Goal: Task Accomplishment & Management: Complete application form

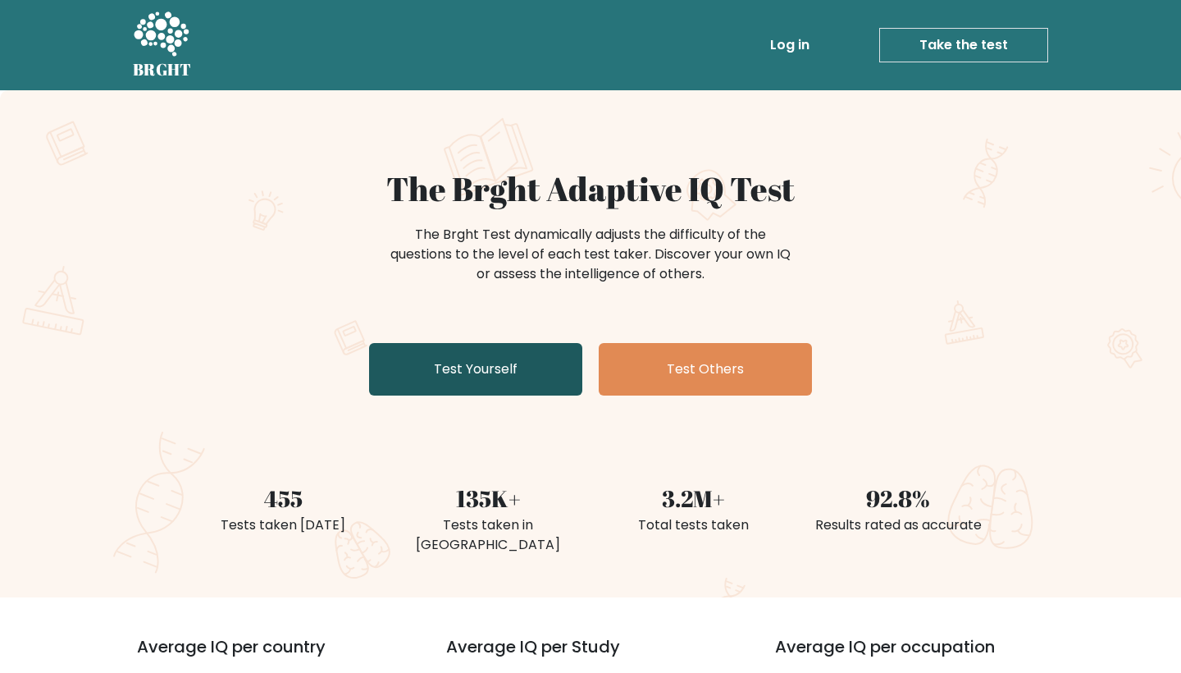
click at [483, 364] on link "Test Yourself" at bounding box center [475, 369] width 213 height 52
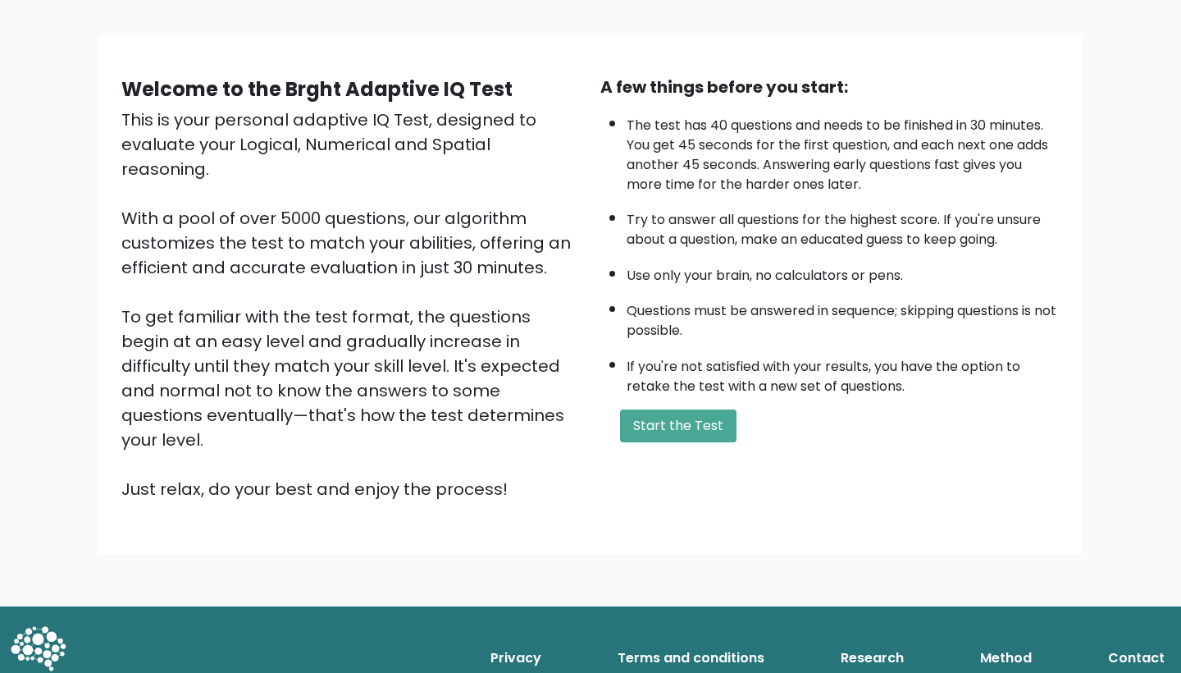
scroll to position [93, 0]
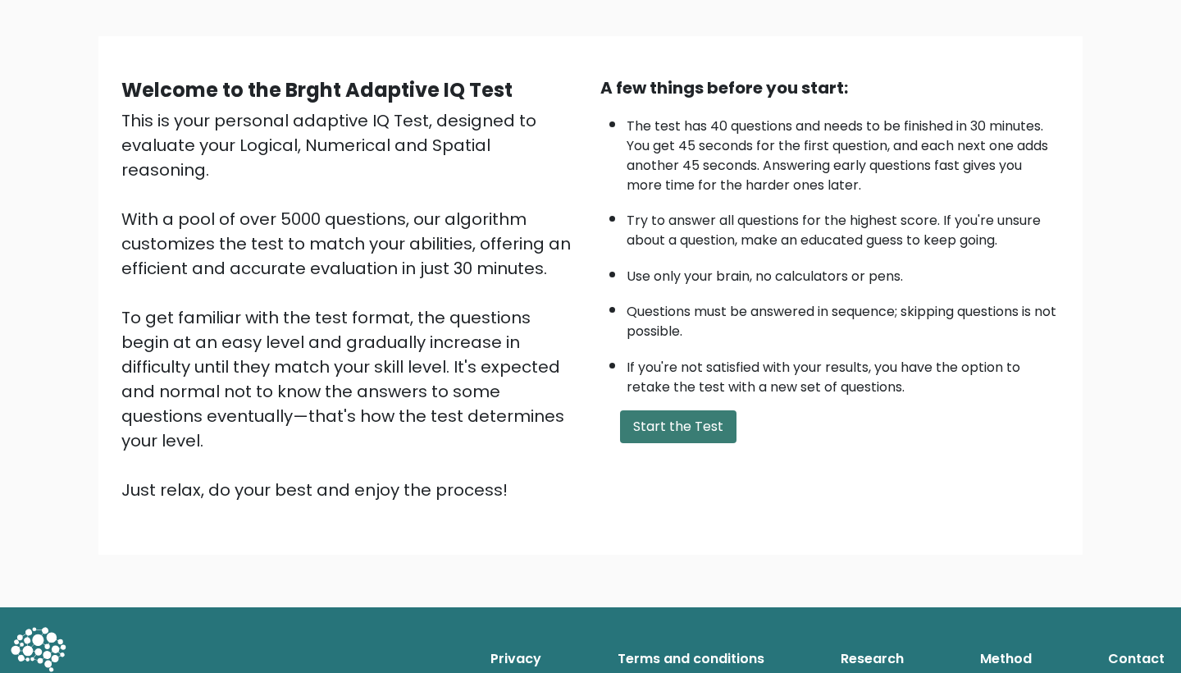
click at [689, 443] on button "Start the Test" at bounding box center [678, 426] width 116 height 33
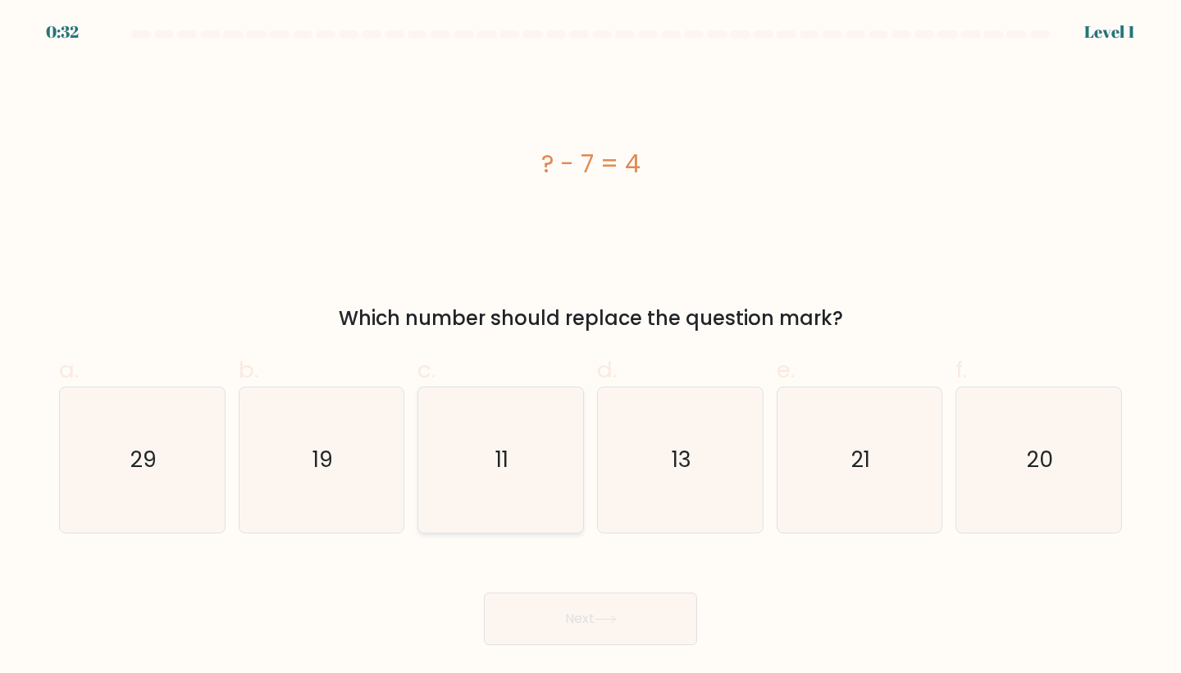
click at [511, 482] on icon "11" at bounding box center [500, 459] width 145 height 145
click at [590, 347] on input "c. 11" at bounding box center [590, 341] width 1 height 11
radio input "true"
click at [552, 608] on button "Next" at bounding box center [590, 618] width 213 height 52
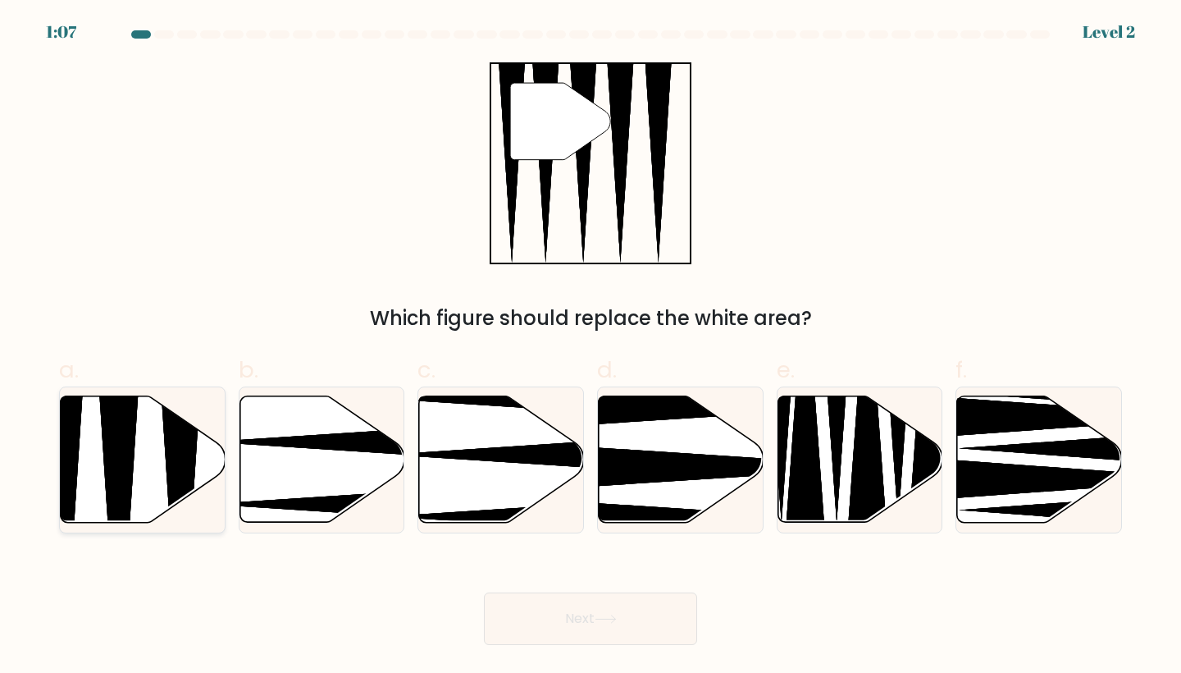
click at [121, 439] on icon at bounding box center [119, 527] width 43 height 327
click at [590, 347] on input "a." at bounding box center [590, 341] width 1 height 11
radio input "true"
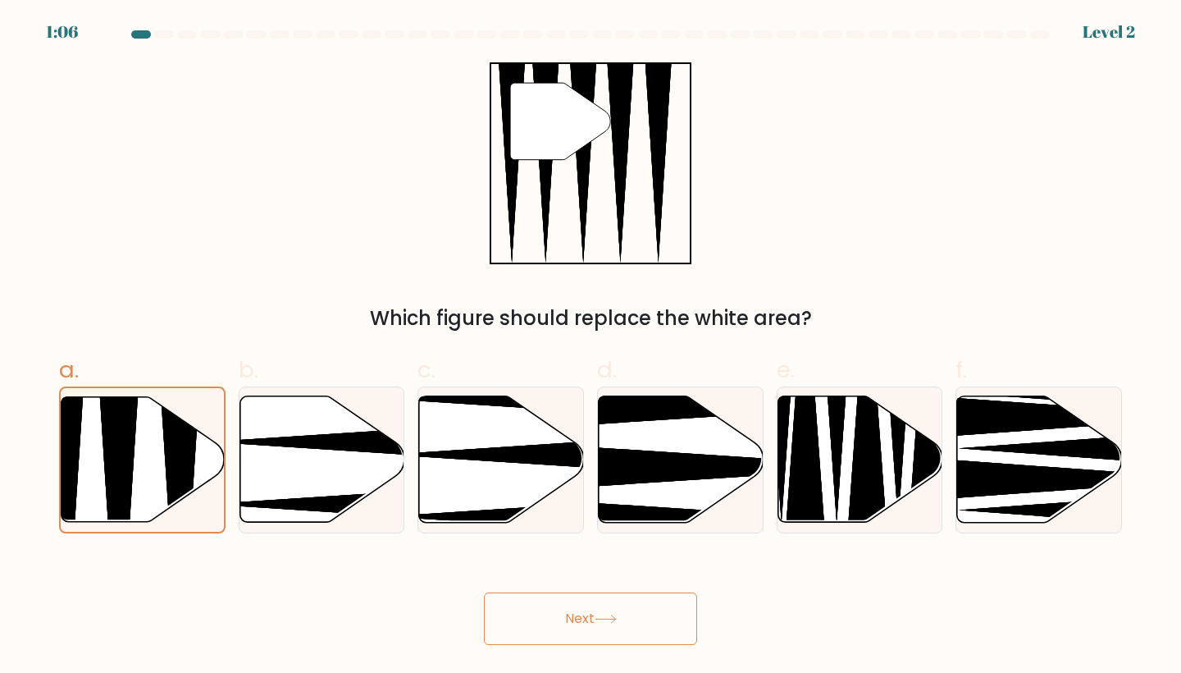
click at [634, 613] on button "Next" at bounding box center [590, 618] width 213 height 52
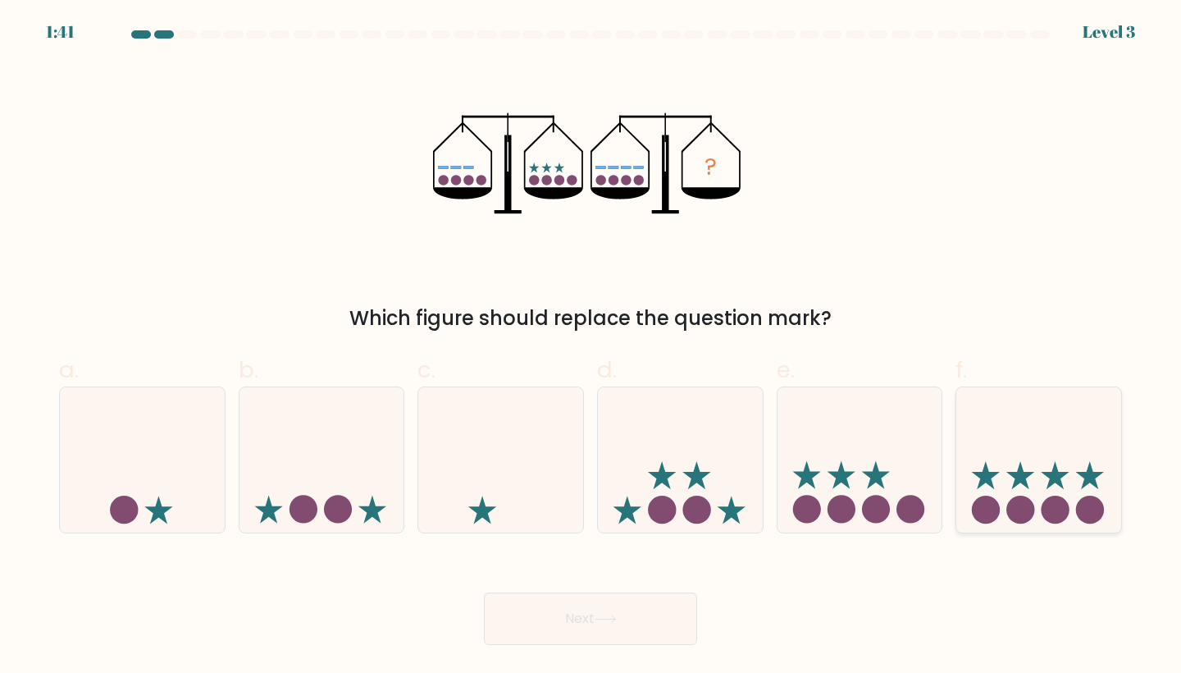
click at [1021, 493] on icon at bounding box center [1038, 459] width 165 height 136
click at [591, 347] on input "f." at bounding box center [590, 341] width 1 height 11
radio input "true"
click at [513, 627] on button "Next" at bounding box center [590, 618] width 213 height 52
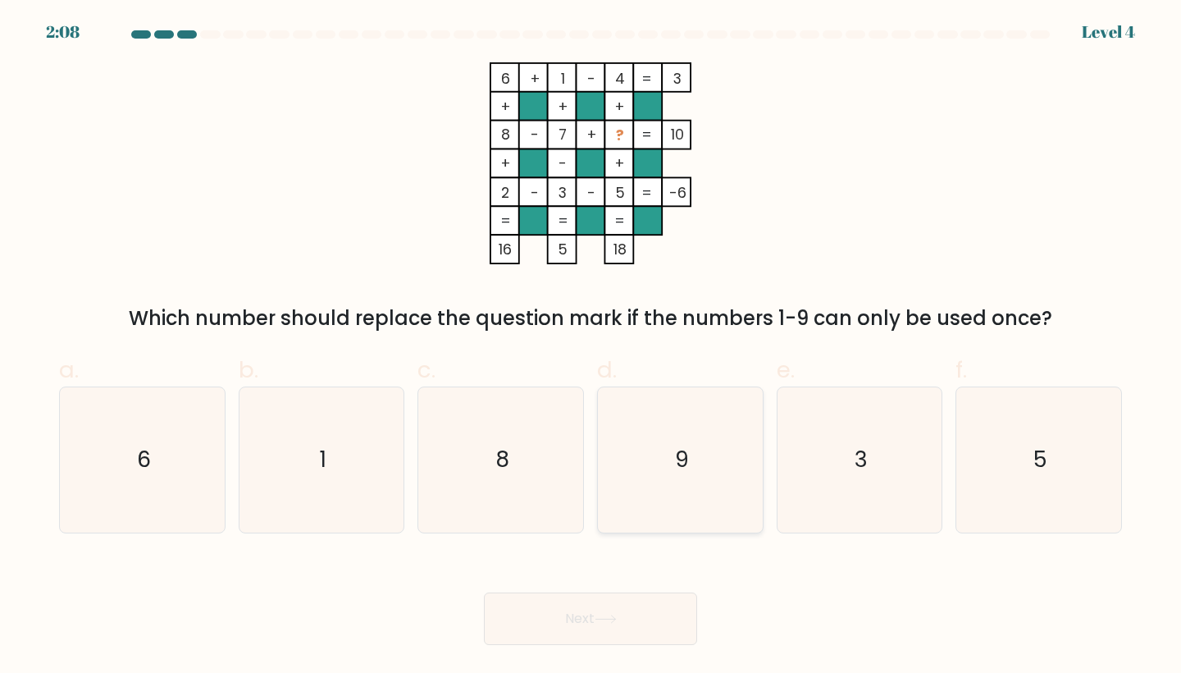
click at [701, 432] on icon "9" at bounding box center [680, 459] width 145 height 145
click at [591, 347] on input "d. 9" at bounding box center [590, 341] width 1 height 11
radio input "true"
click at [540, 606] on button "Next" at bounding box center [590, 618] width 213 height 52
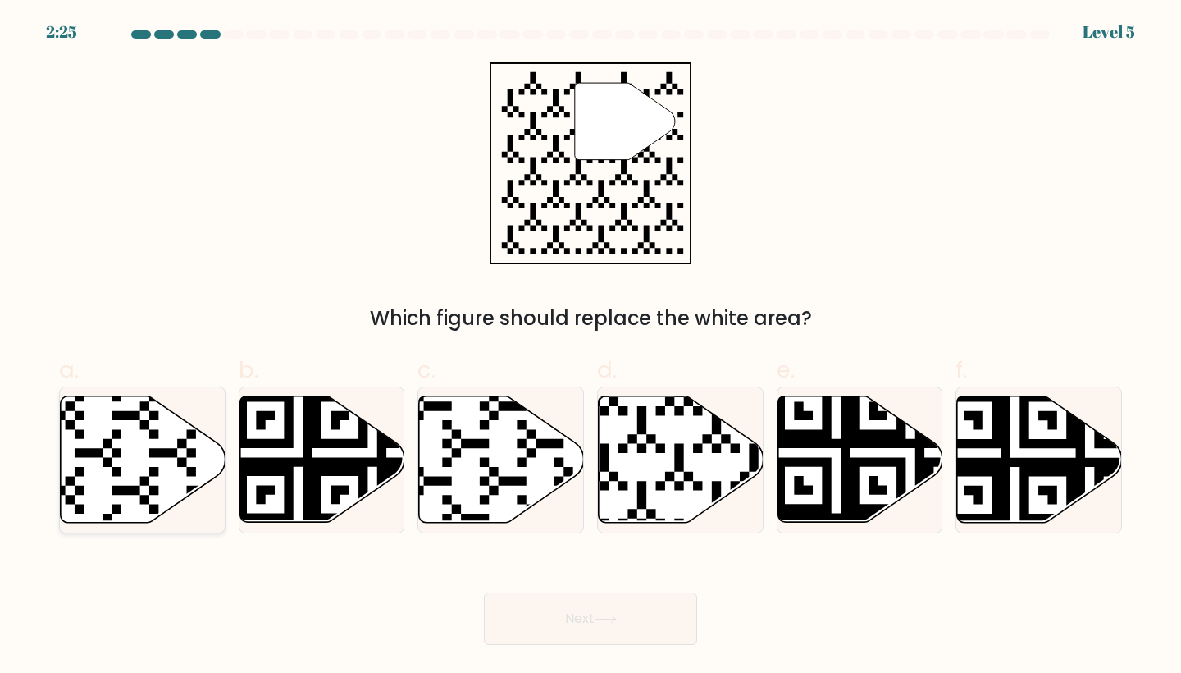
click at [97, 470] on icon at bounding box center [143, 459] width 165 height 126
click at [590, 347] on input "a." at bounding box center [590, 341] width 1 height 11
radio input "true"
click at [637, 464] on icon at bounding box center [681, 459] width 165 height 126
click at [591, 347] on input "d." at bounding box center [590, 341] width 1 height 11
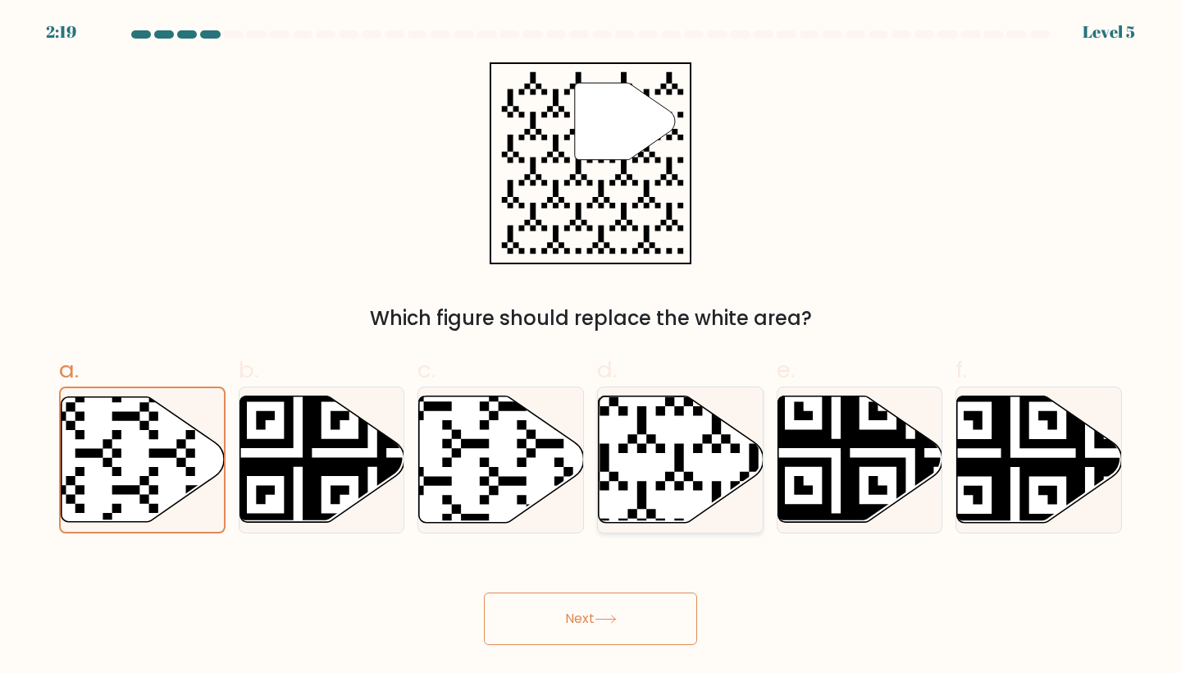
radio input "true"
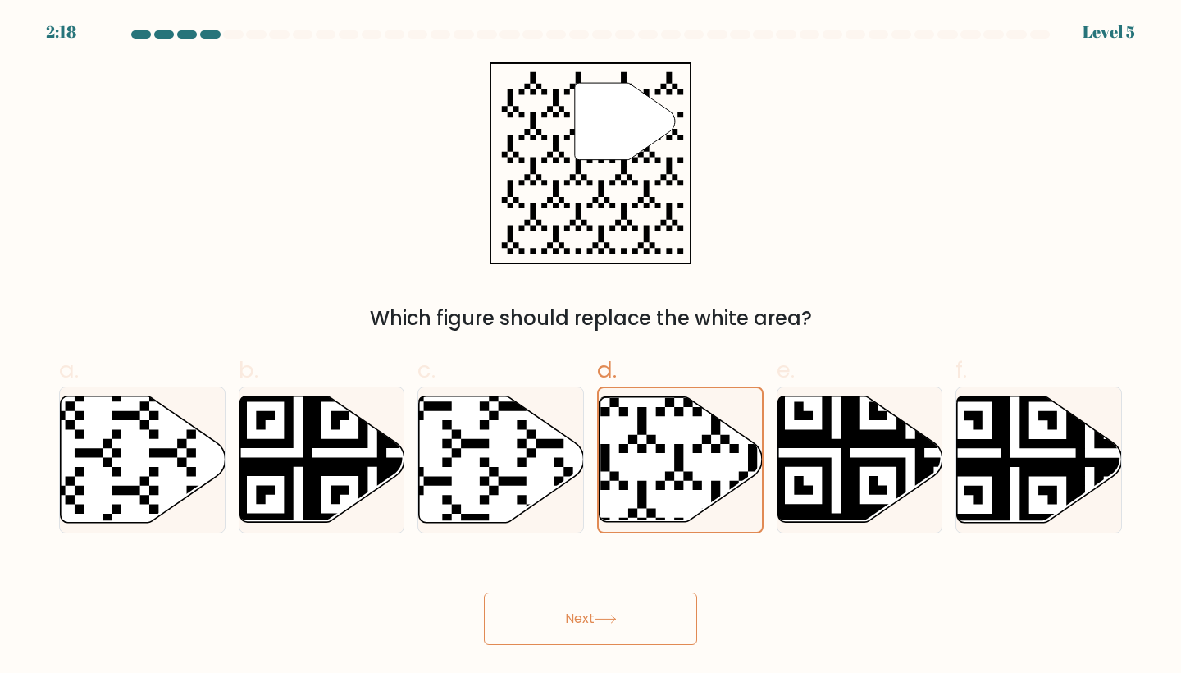
click at [517, 641] on button "Next" at bounding box center [590, 618] width 213 height 52
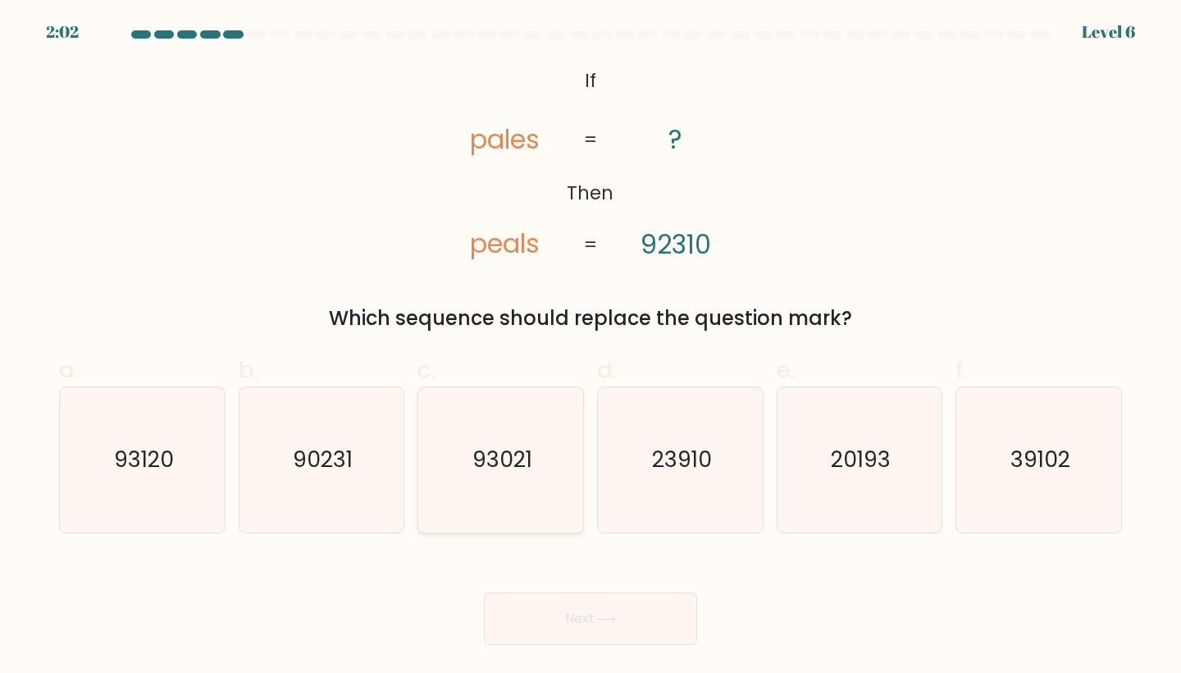
click at [498, 470] on text "93021" at bounding box center [502, 460] width 60 height 30
click at [590, 347] on input "c. 93021" at bounding box center [590, 341] width 1 height 11
radio input "true"
click at [576, 609] on button "Next" at bounding box center [590, 618] width 213 height 52
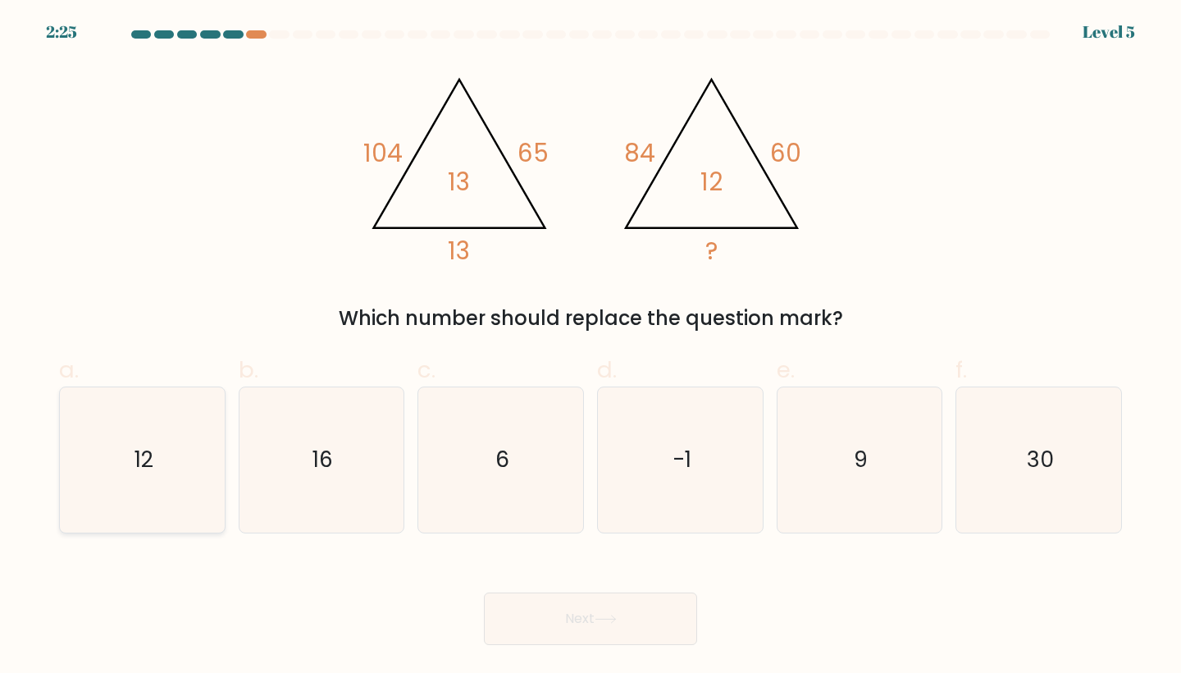
click at [154, 439] on icon "12" at bounding box center [142, 459] width 145 height 145
click at [590, 347] on input "a. 12" at bounding box center [590, 341] width 1 height 11
radio input "true"
click at [659, 624] on button "Next" at bounding box center [590, 618] width 213 height 52
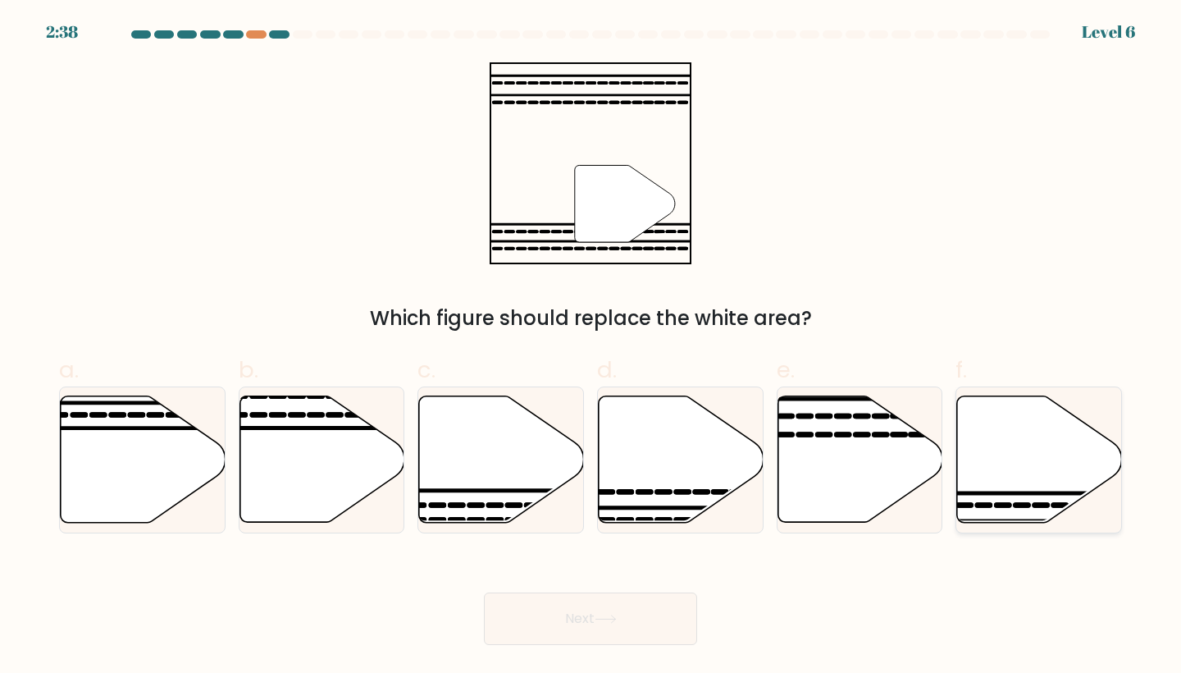
click at [990, 499] on icon at bounding box center [1039, 459] width 165 height 126
click at [591, 347] on input "f." at bounding box center [590, 341] width 1 height 11
radio input "true"
click at [601, 601] on button "Next" at bounding box center [590, 618] width 213 height 52
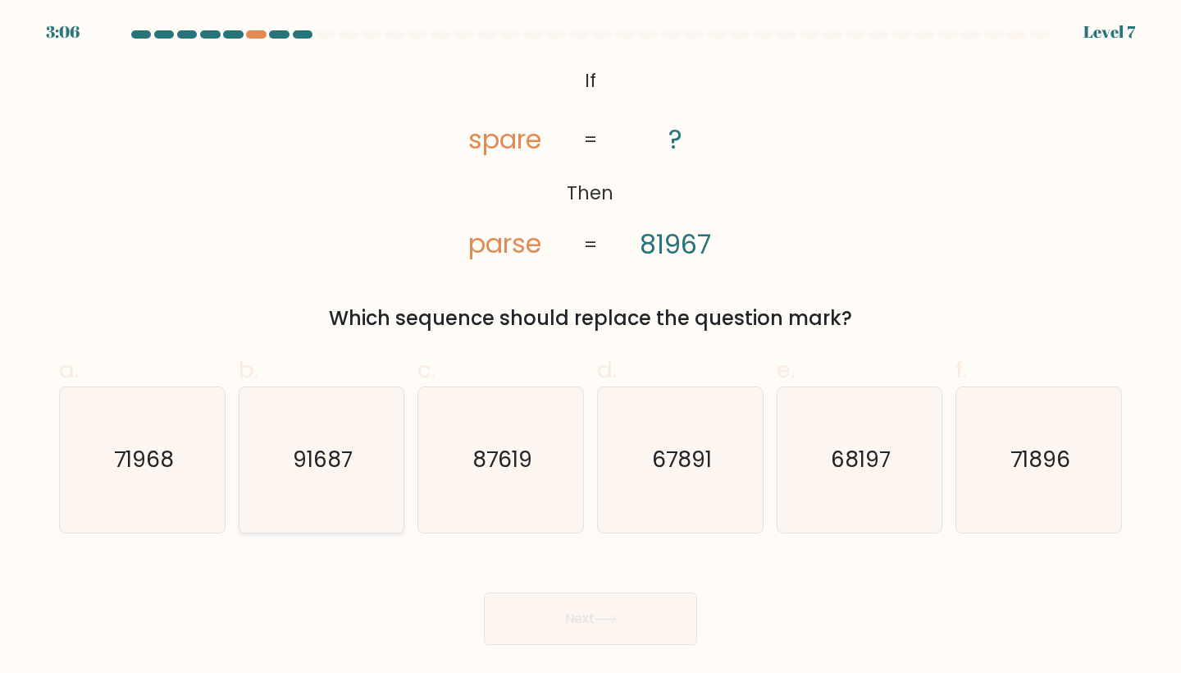
click at [303, 431] on icon "91687" at bounding box center [321, 459] width 145 height 145
click at [590, 347] on input "b. 91687" at bounding box center [590, 341] width 1 height 11
radio input "true"
click at [605, 620] on icon at bounding box center [606, 618] width 22 height 9
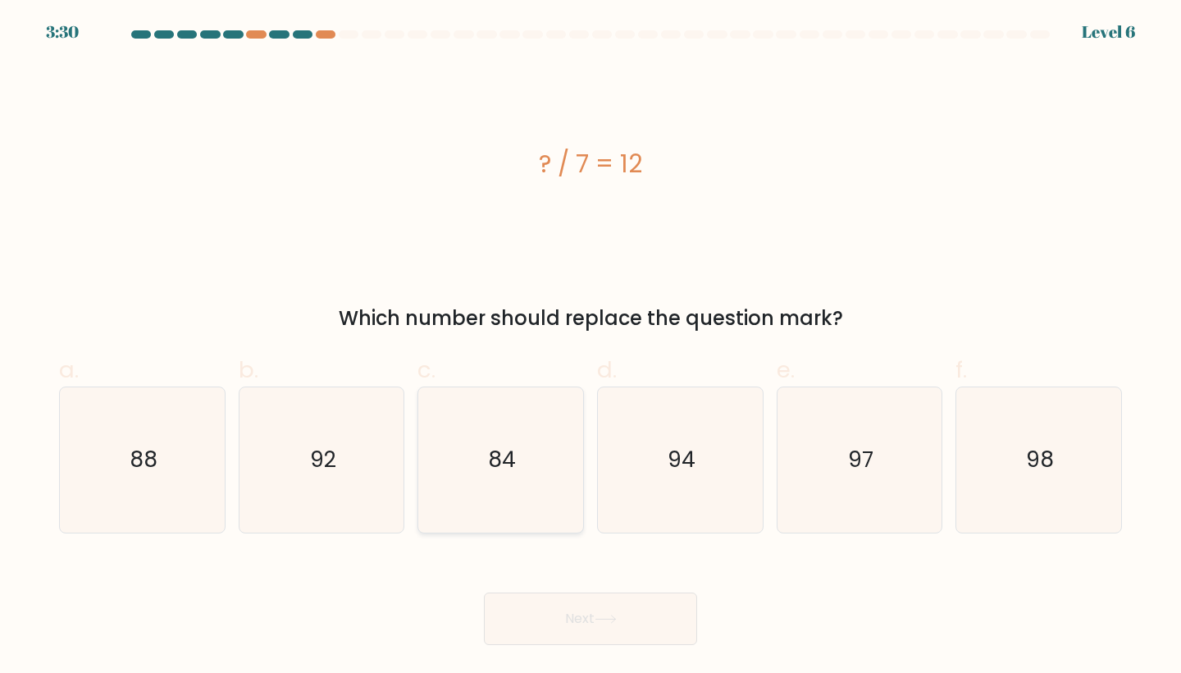
click at [529, 451] on icon "84" at bounding box center [500, 459] width 145 height 145
click at [590, 347] on input "c. 84" at bounding box center [590, 341] width 1 height 11
radio input "true"
click at [563, 615] on button "Next" at bounding box center [590, 618] width 213 height 52
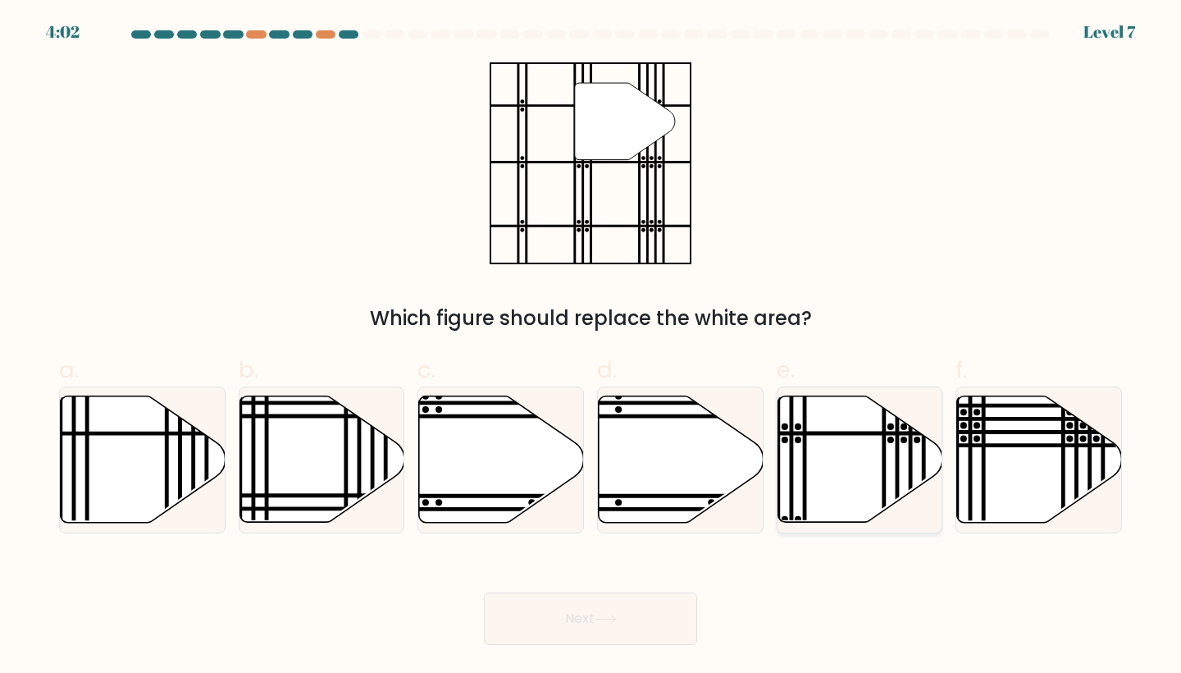
click at [796, 490] on icon at bounding box center [859, 459] width 165 height 126
click at [591, 347] on input "e." at bounding box center [590, 341] width 1 height 11
radio input "true"
click at [533, 600] on button "Next" at bounding box center [590, 618] width 213 height 52
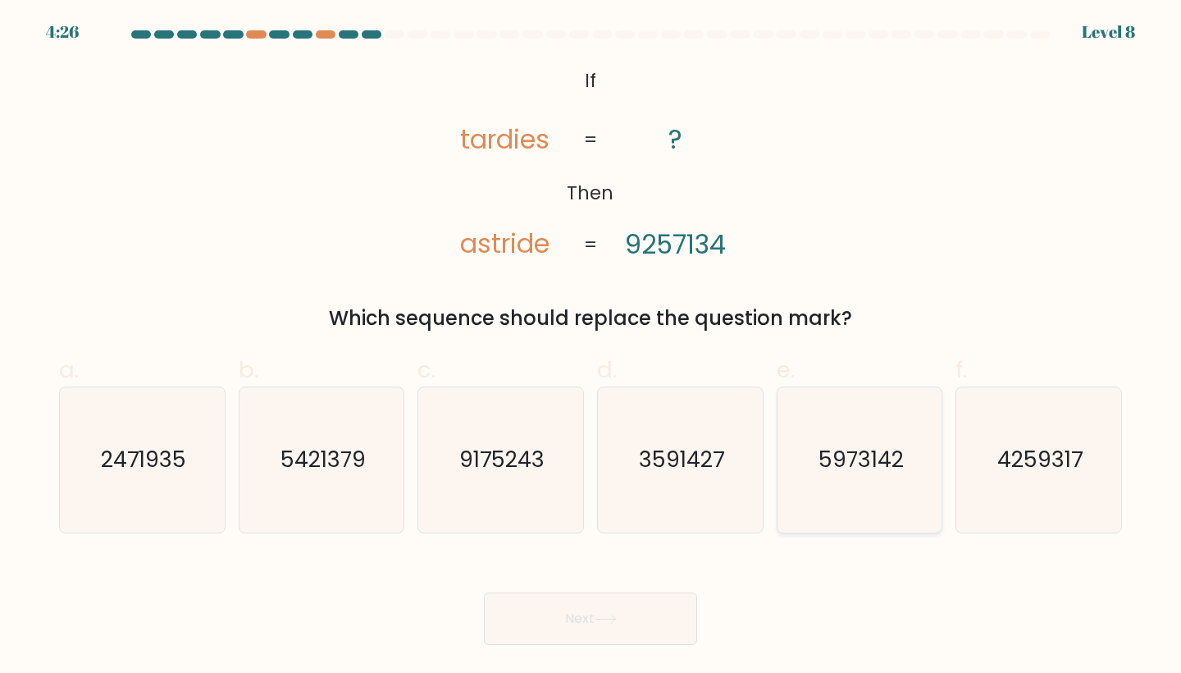
click at [835, 482] on icon "5973142" at bounding box center [859, 459] width 145 height 145
click at [591, 347] on input "e. 5973142" at bounding box center [590, 341] width 1 height 11
radio input "true"
click at [612, 604] on button "Next" at bounding box center [590, 618] width 213 height 52
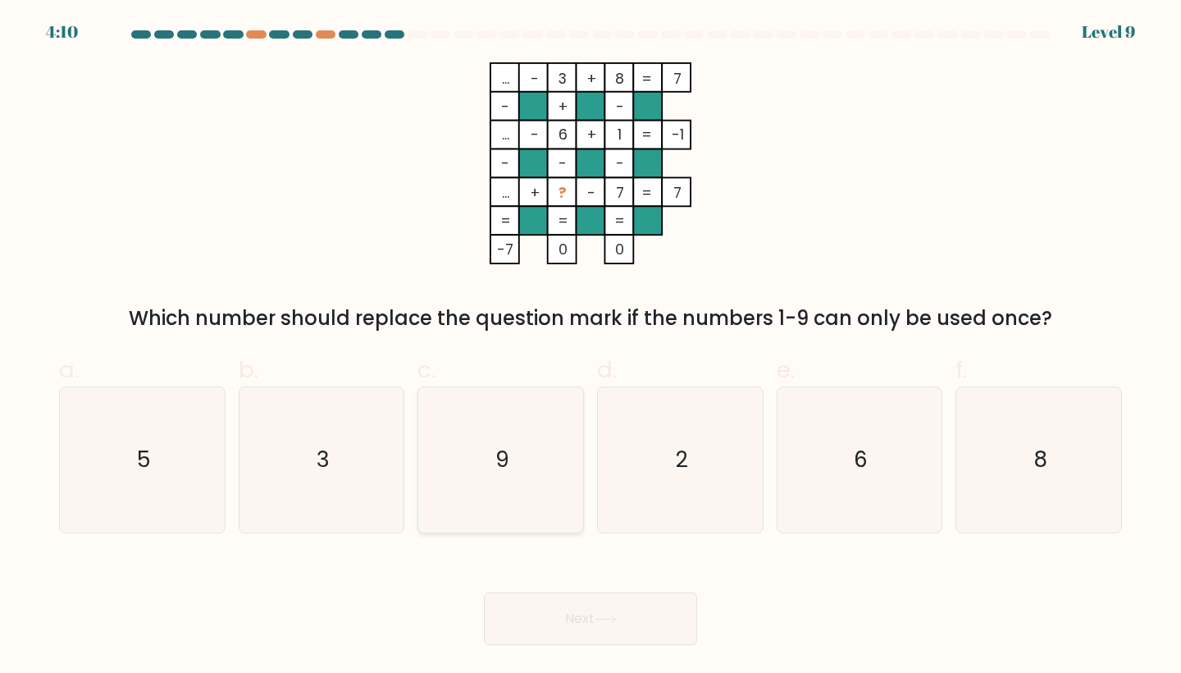
click at [507, 449] on text "9" at bounding box center [502, 460] width 14 height 30
click at [590, 347] on input "c. 9" at bounding box center [590, 341] width 1 height 11
radio input "true"
click at [610, 609] on button "Next" at bounding box center [590, 618] width 213 height 52
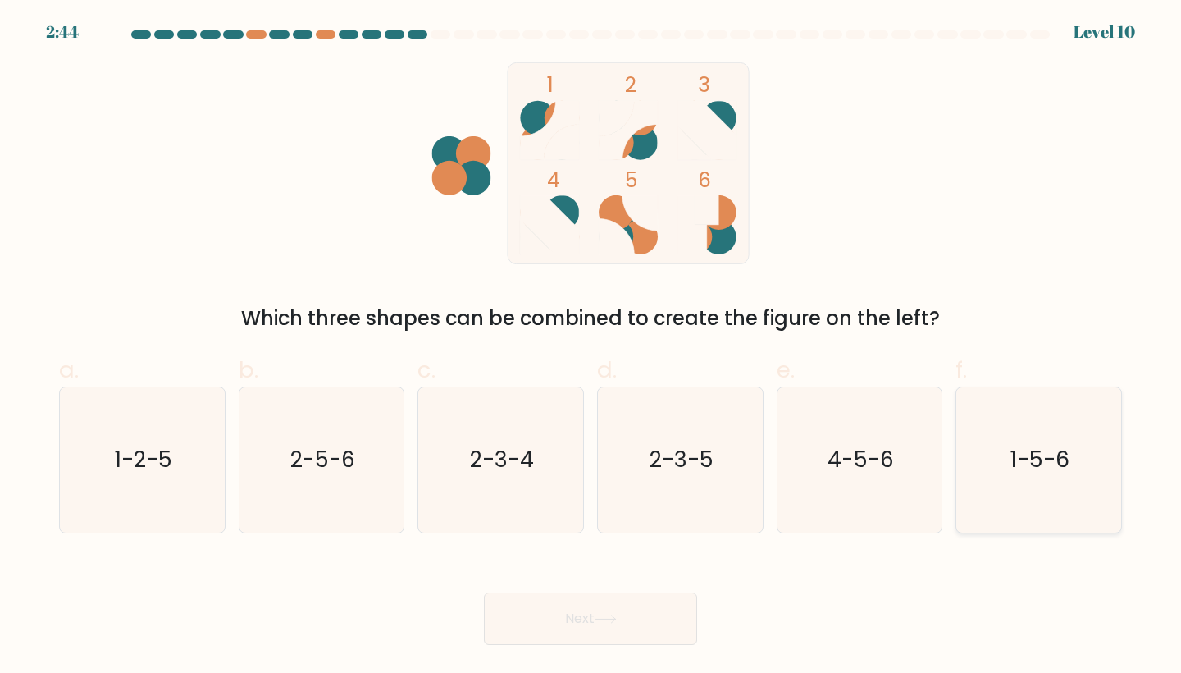
click at [1024, 474] on text "1-5-6" at bounding box center [1039, 460] width 59 height 30
click at [591, 347] on input "f. 1-5-6" at bounding box center [590, 341] width 1 height 11
radio input "true"
click at [527, 595] on button "Next" at bounding box center [590, 618] width 213 height 52
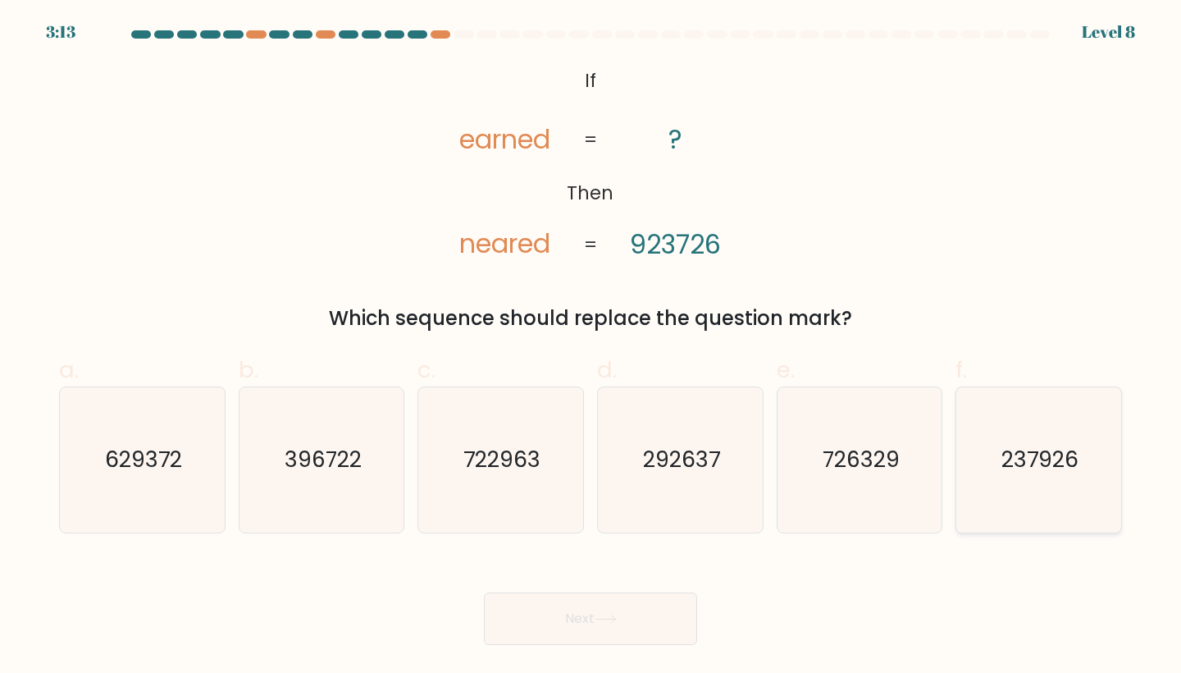
click at [1012, 473] on text "237926" at bounding box center [1039, 460] width 77 height 30
click at [591, 347] on input "f. 237926" at bounding box center [590, 341] width 1 height 11
radio input "true"
click at [619, 611] on button "Next" at bounding box center [590, 618] width 213 height 52
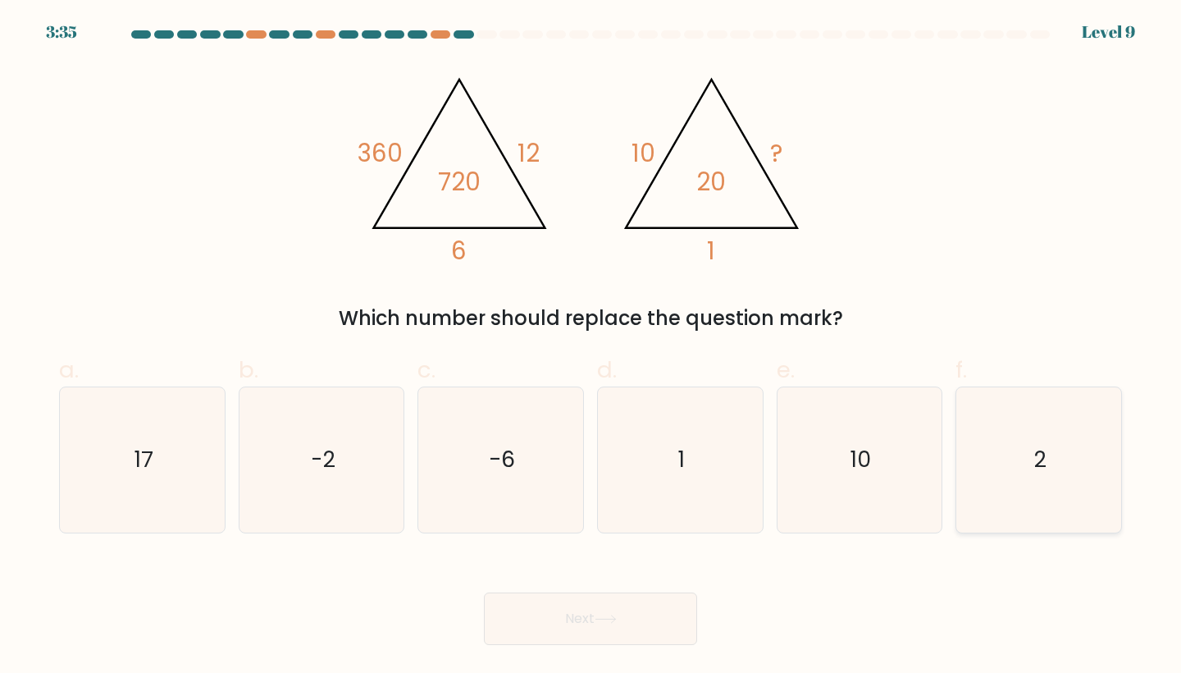
click at [1033, 435] on icon "2" at bounding box center [1038, 459] width 145 height 145
click at [591, 347] on input "f. 2" at bounding box center [590, 341] width 1 height 11
radio input "true"
click at [628, 611] on button "Next" at bounding box center [590, 618] width 213 height 52
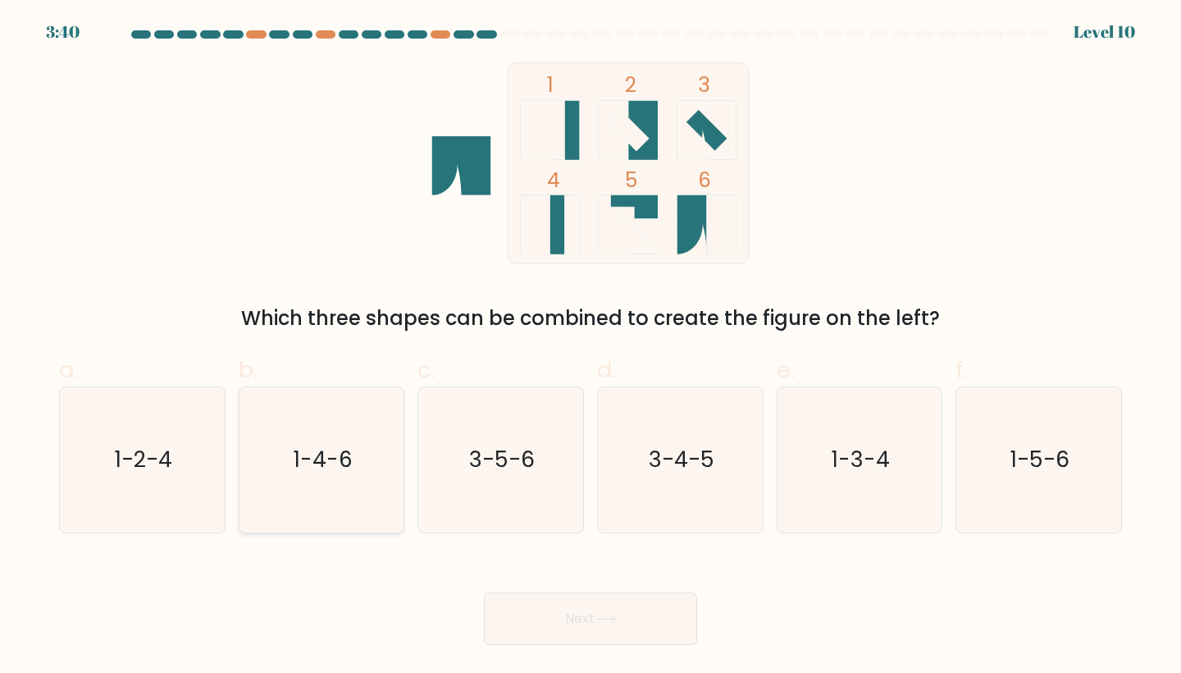
click at [321, 490] on icon "1-4-6" at bounding box center [321, 459] width 145 height 145
click at [590, 347] on input "b. 1-4-6" at bounding box center [590, 341] width 1 height 11
radio input "true"
click at [582, 611] on button "Next" at bounding box center [590, 618] width 213 height 52
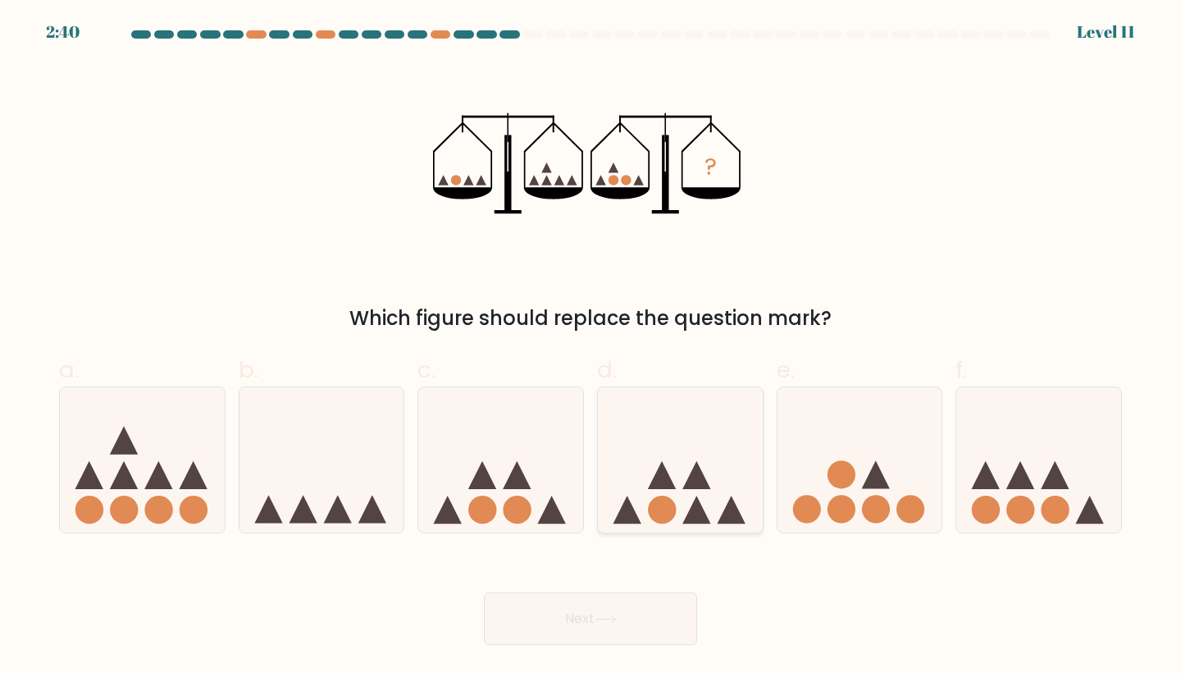
click at [659, 517] on circle at bounding box center [662, 509] width 28 height 28
click at [591, 347] on input "d." at bounding box center [590, 341] width 1 height 11
radio input "true"
click at [576, 616] on button "Next" at bounding box center [590, 618] width 213 height 52
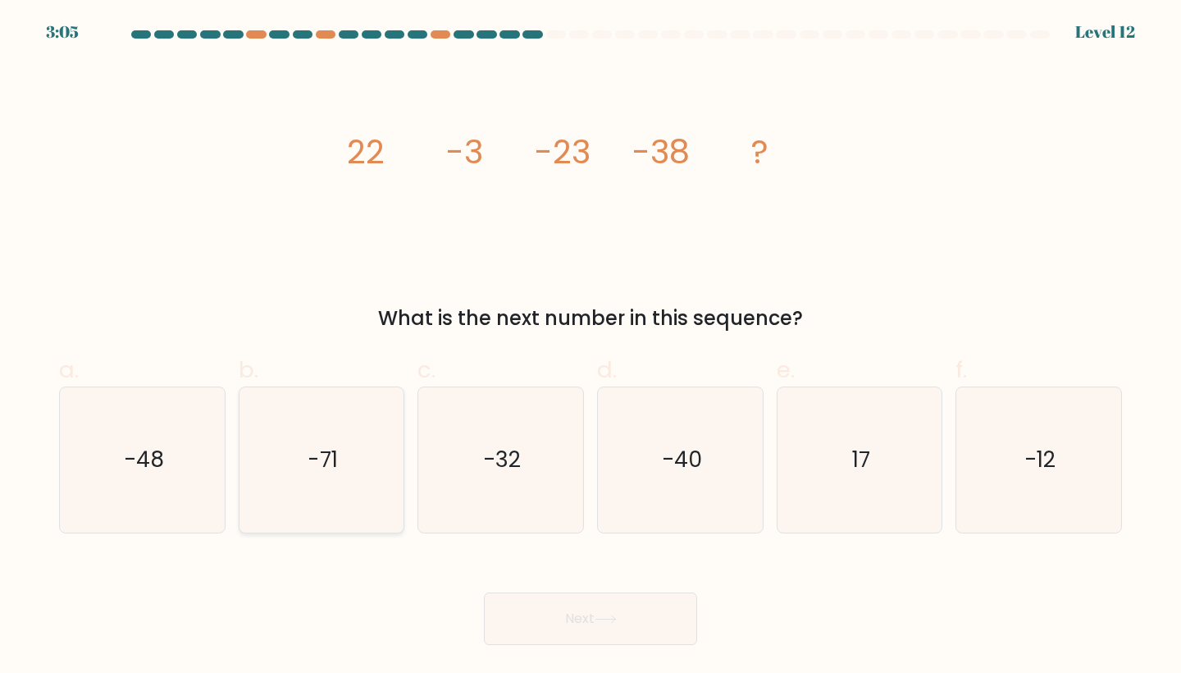
click at [338, 456] on text "-71" at bounding box center [323, 460] width 30 height 30
click at [590, 347] on input "b. -71" at bounding box center [590, 341] width 1 height 11
radio input "true"
click at [583, 604] on button "Next" at bounding box center [590, 618] width 213 height 52
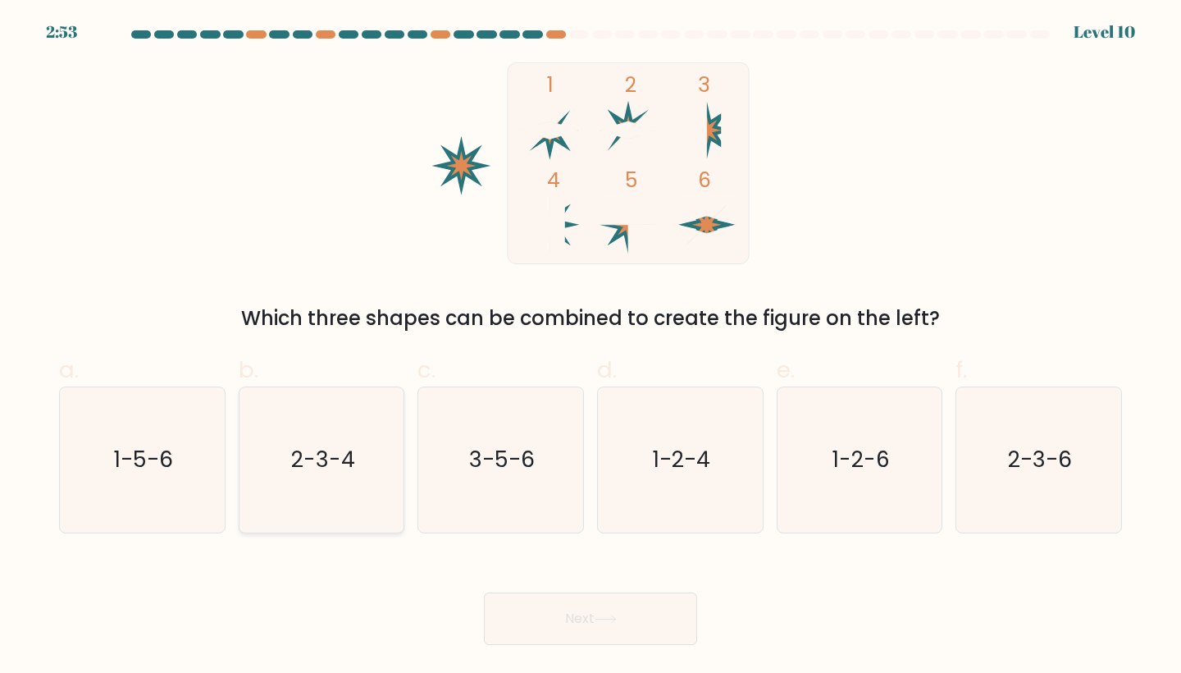
click at [290, 443] on icon "2-3-4" at bounding box center [321, 459] width 145 height 145
click at [590, 347] on input "b. 2-3-4" at bounding box center [590, 341] width 1 height 11
radio input "true"
click at [650, 613] on button "Next" at bounding box center [590, 618] width 213 height 52
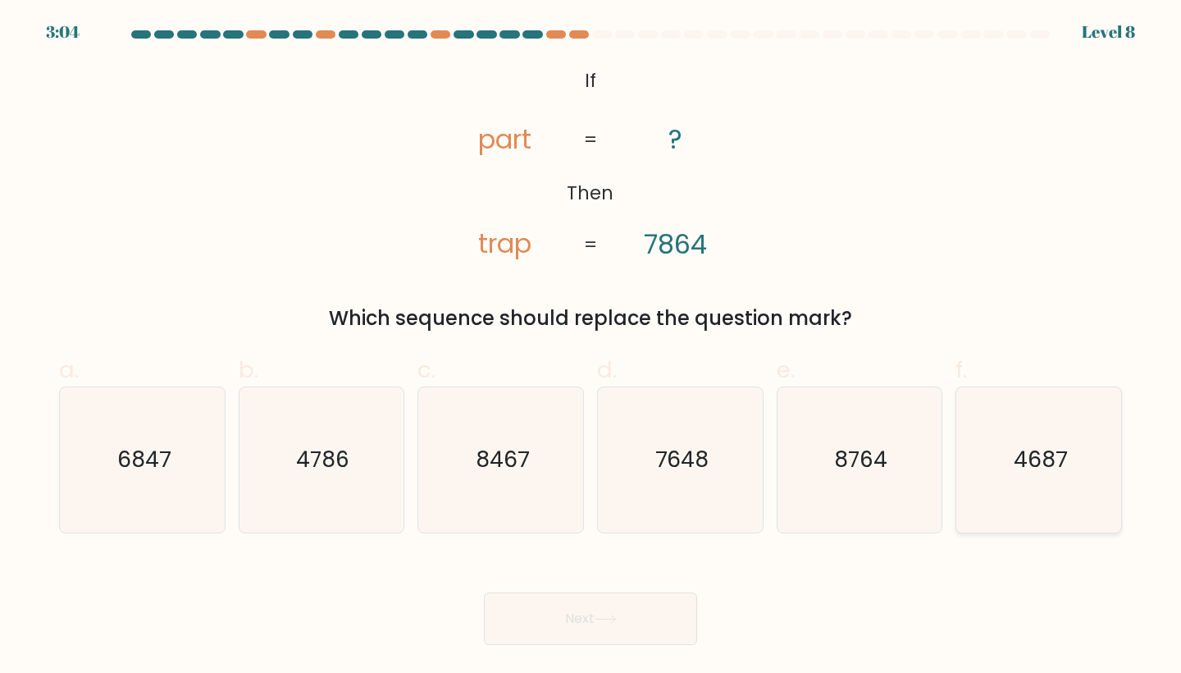
click at [1014, 445] on text "4687" at bounding box center [1040, 460] width 53 height 30
click at [591, 347] on input "f. 4687" at bounding box center [590, 341] width 1 height 11
radio input "true"
click at [571, 603] on button "Next" at bounding box center [590, 618] width 213 height 52
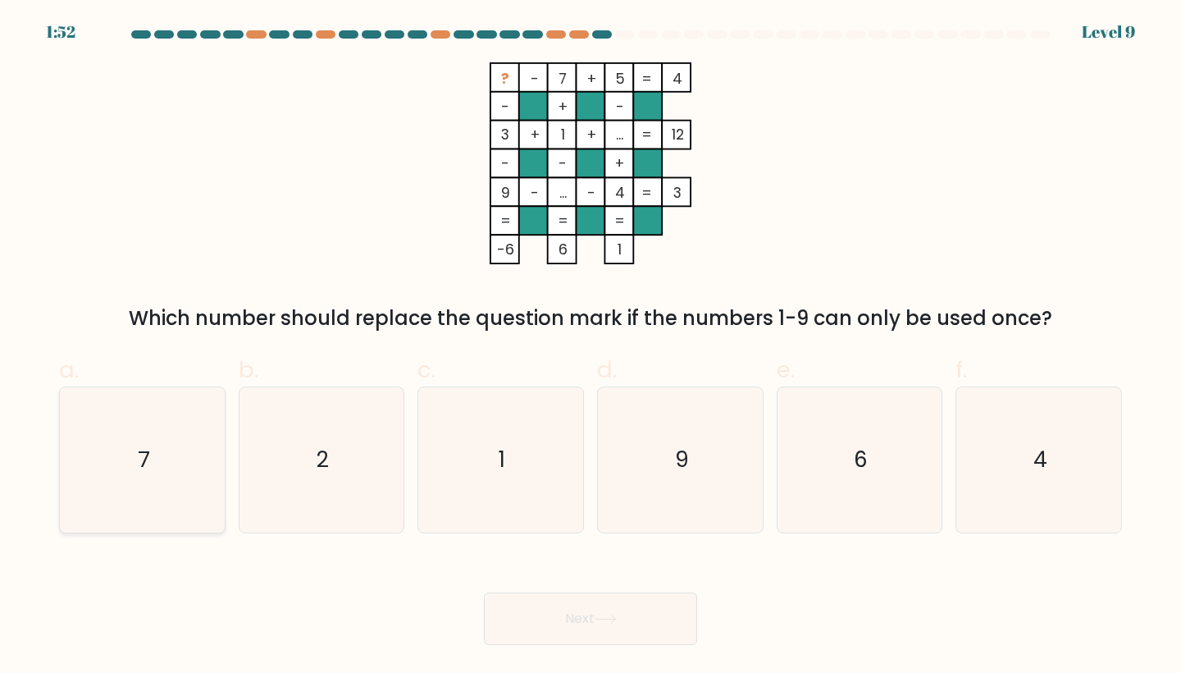
click at [173, 441] on icon "7" at bounding box center [142, 459] width 145 height 145
click at [590, 347] on input "a. 7" at bounding box center [590, 341] width 1 height 11
radio input "true"
click at [528, 615] on button "Next" at bounding box center [590, 618] width 213 height 52
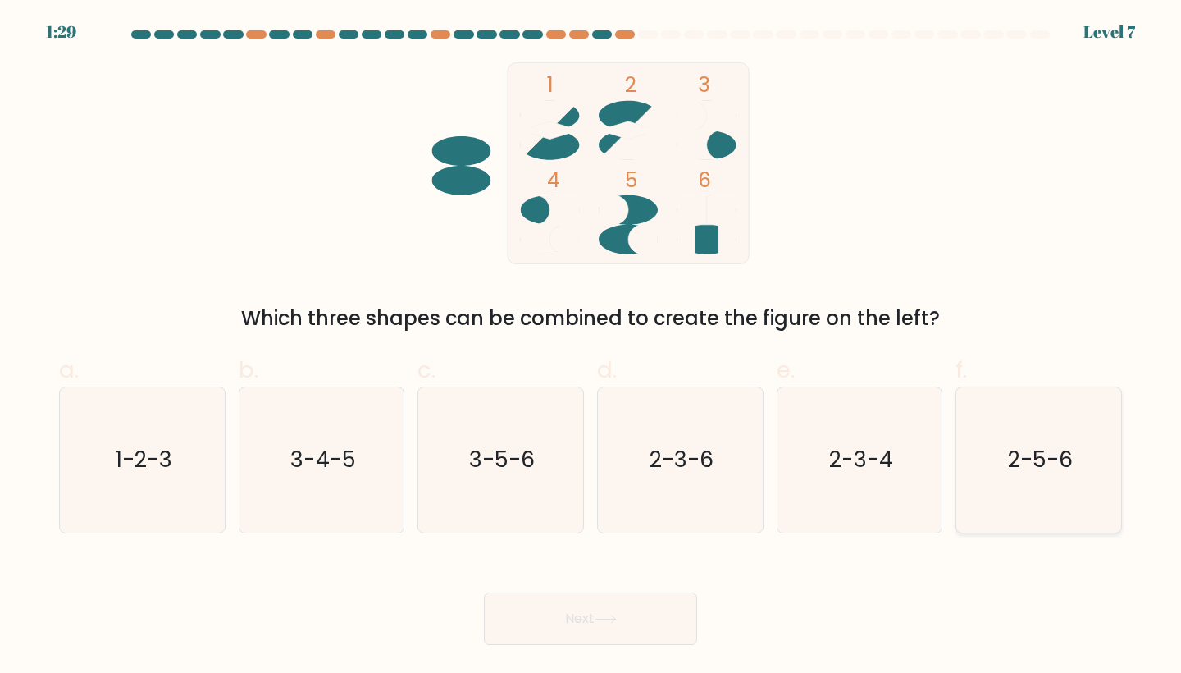
click at [1012, 438] on icon "2-5-6" at bounding box center [1038, 459] width 145 height 145
click at [591, 347] on input "f. 2-5-6" at bounding box center [590, 341] width 1 height 11
radio input "true"
click at [545, 627] on button "Next" at bounding box center [590, 618] width 213 height 52
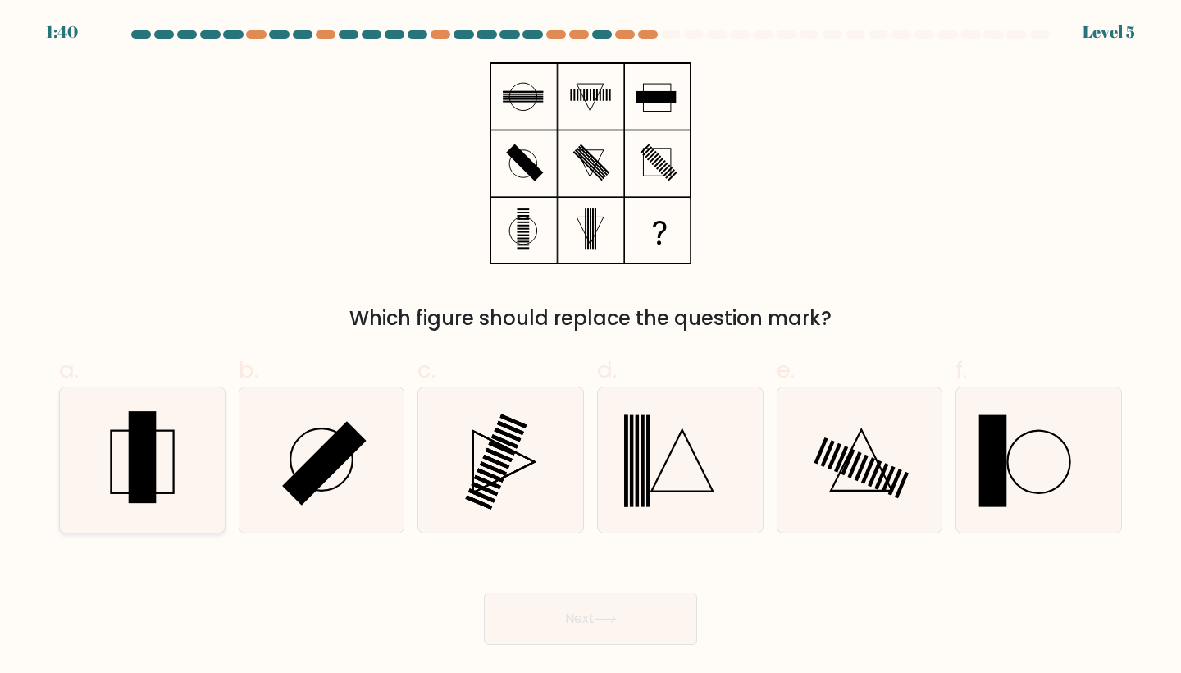
click at [148, 457] on rect at bounding box center [143, 457] width 28 height 92
click at [590, 347] on input "a." at bounding box center [590, 341] width 1 height 11
radio input "true"
click at [583, 607] on button "Next" at bounding box center [590, 618] width 213 height 52
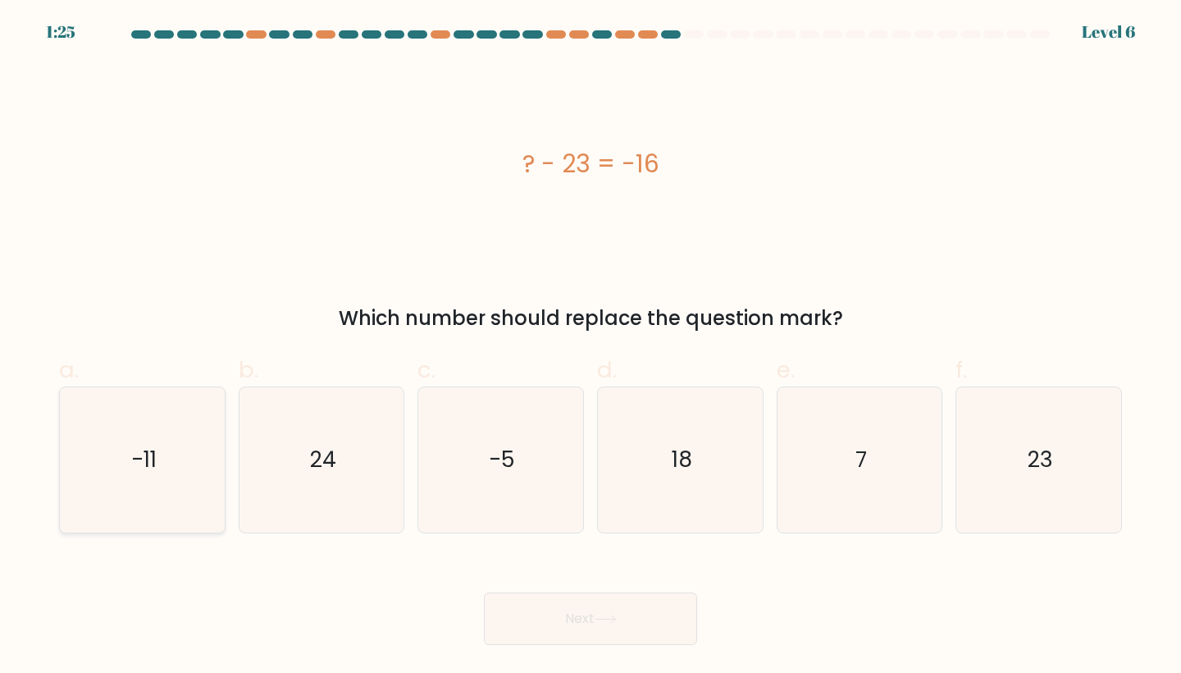
click at [164, 477] on icon "-11" at bounding box center [142, 459] width 145 height 145
click at [590, 347] on input "a. -11" at bounding box center [590, 341] width 1 height 11
radio input "true"
click at [594, 610] on button "Next" at bounding box center [590, 618] width 213 height 52
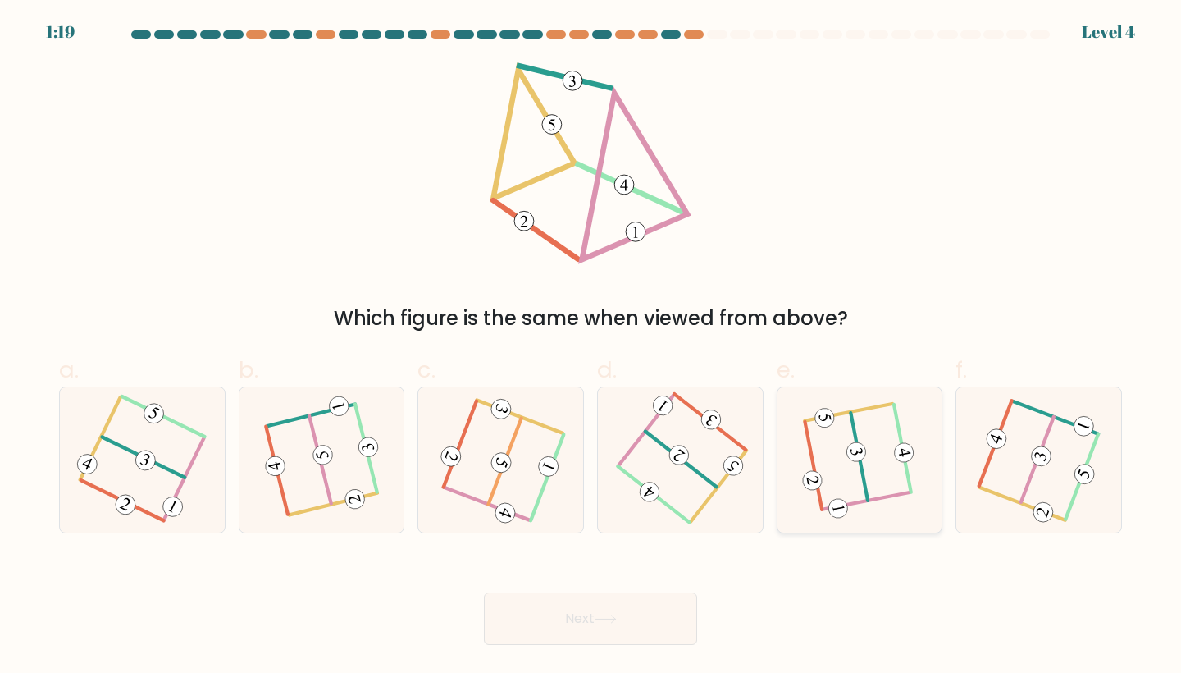
click at [849, 459] on icon at bounding box center [860, 460] width 112 height 116
click at [591, 347] on input "e." at bounding box center [590, 341] width 1 height 11
radio input "true"
click at [580, 620] on button "Next" at bounding box center [590, 618] width 213 height 52
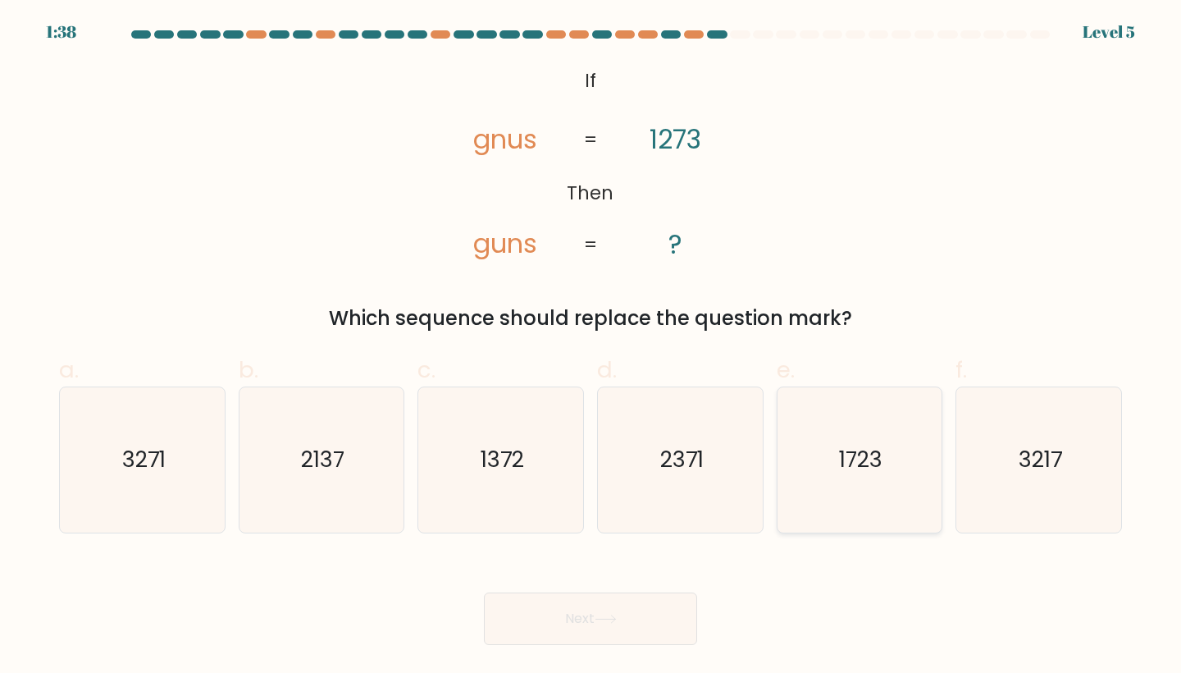
click at [832, 472] on icon "1723" at bounding box center [859, 459] width 145 height 145
click at [591, 347] on input "e. 1723" at bounding box center [590, 341] width 1 height 11
radio input "true"
click at [606, 602] on button "Next" at bounding box center [590, 618] width 213 height 52
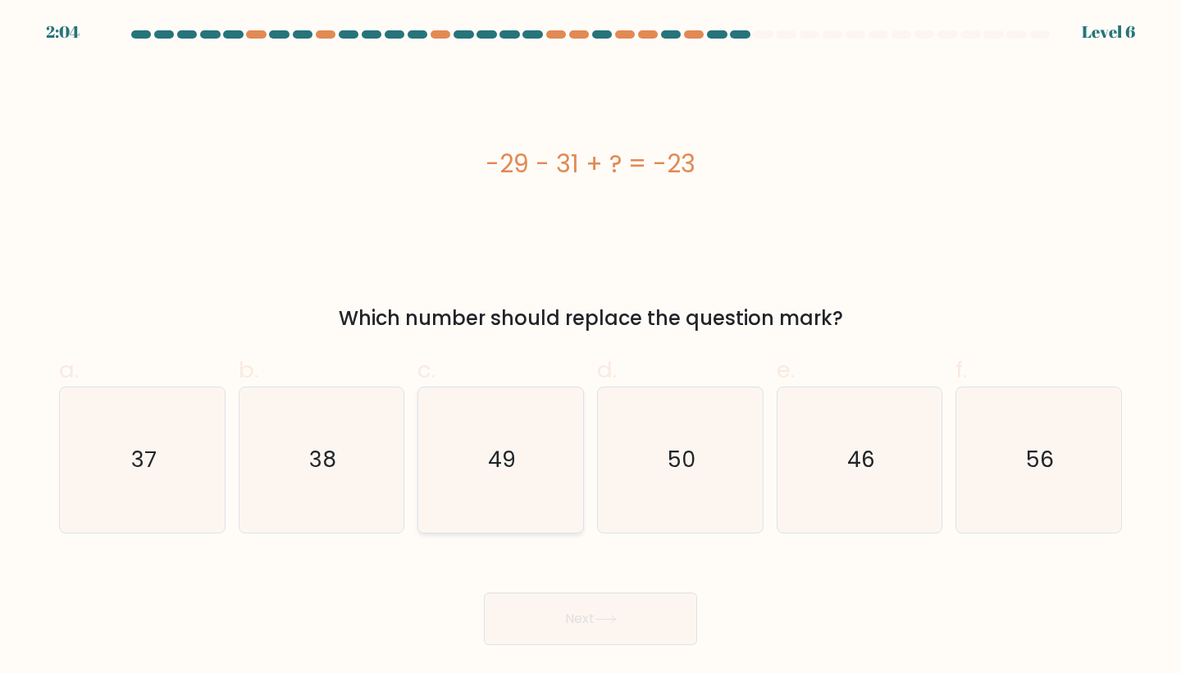
click at [519, 449] on icon "49" at bounding box center [500, 459] width 145 height 145
click at [590, 347] on input "c. 49" at bounding box center [590, 341] width 1 height 11
radio input "true"
click at [565, 626] on button "Next" at bounding box center [590, 618] width 213 height 52
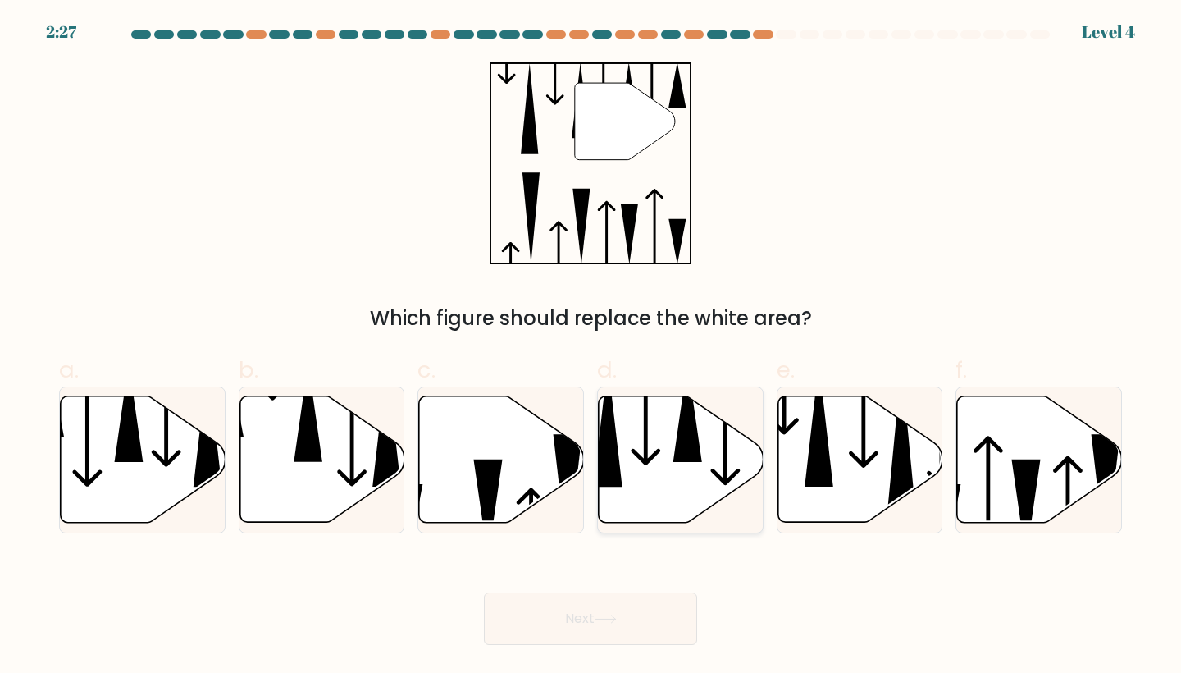
click at [689, 458] on icon at bounding box center [687, 411] width 29 height 99
click at [591, 347] on input "d." at bounding box center [590, 341] width 1 height 11
radio input "true"
click at [551, 606] on button "Next" at bounding box center [590, 618] width 213 height 52
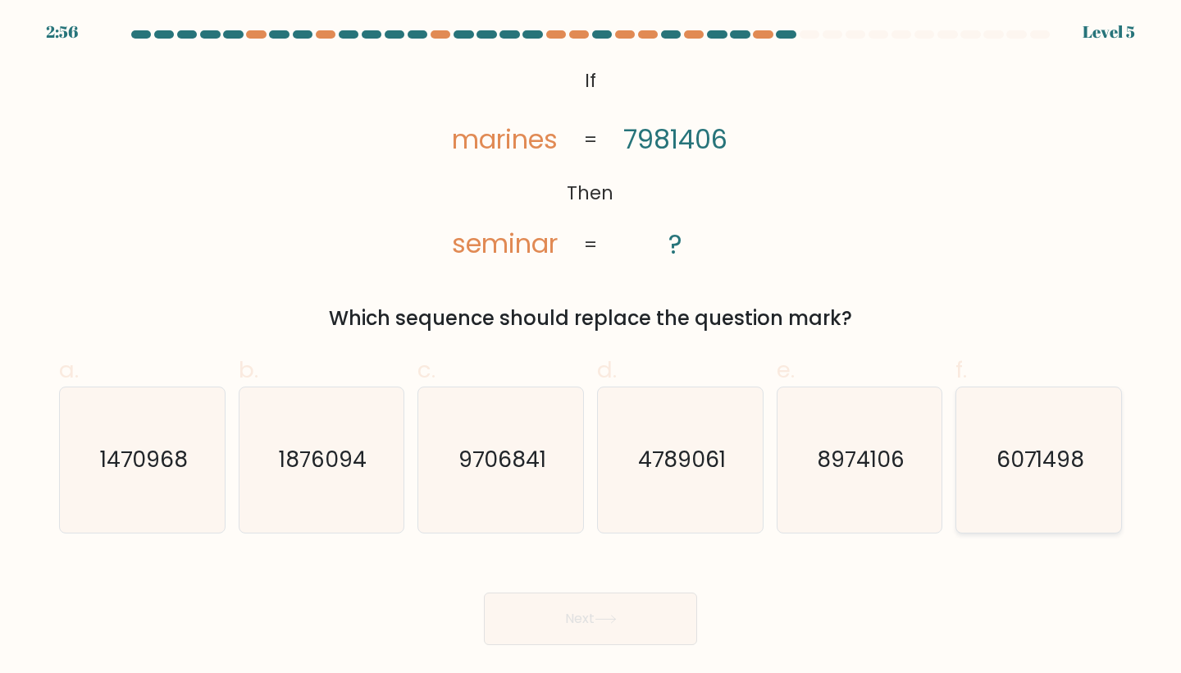
click at [1017, 435] on icon "6071498" at bounding box center [1038, 459] width 145 height 145
click at [591, 347] on input "f. 6071498" at bounding box center [590, 341] width 1 height 11
radio input "true"
click at [613, 603] on button "Next" at bounding box center [590, 618] width 213 height 52
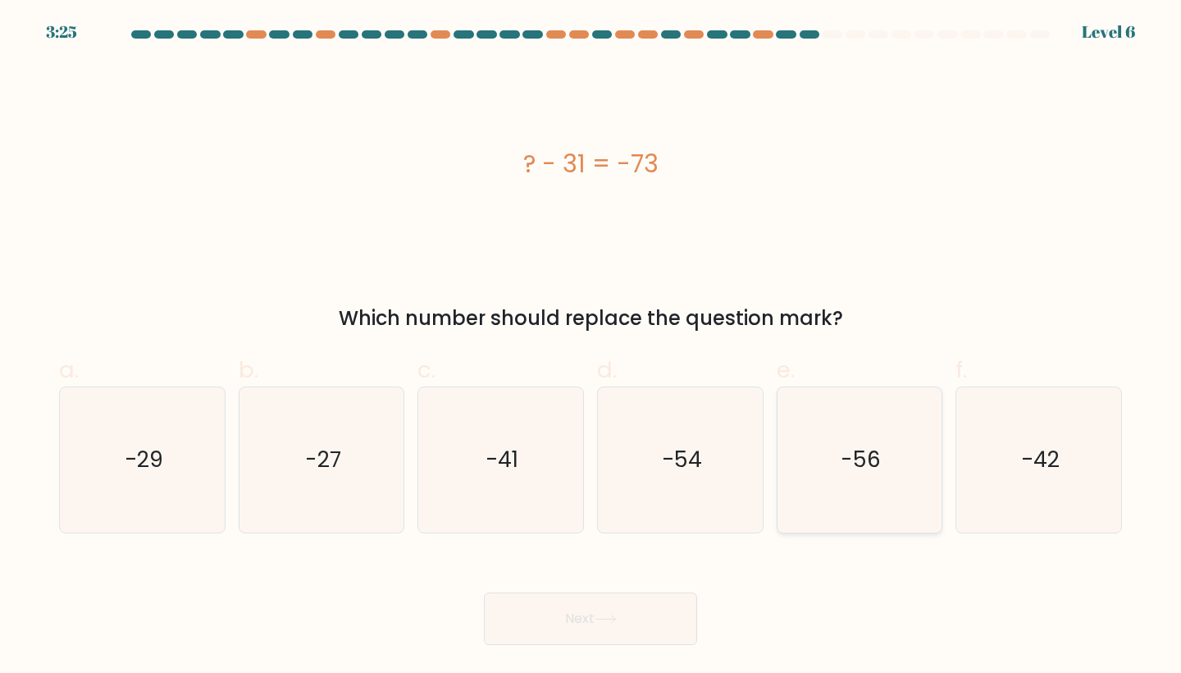
click at [862, 477] on icon "-56" at bounding box center [859, 459] width 145 height 145
click at [591, 347] on input "e. -56" at bounding box center [590, 341] width 1 height 11
radio input "true"
click at [641, 613] on button "Next" at bounding box center [590, 618] width 213 height 52
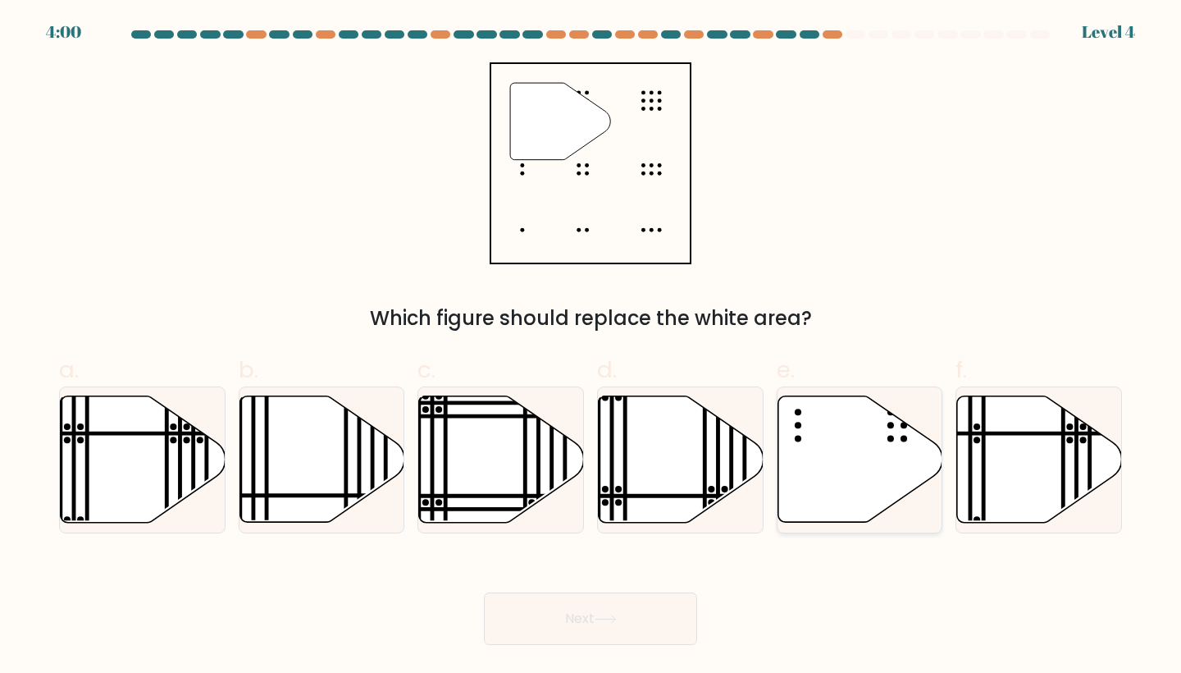
click at [841, 502] on icon at bounding box center [859, 459] width 165 height 126
click at [591, 347] on input "e." at bounding box center [590, 341] width 1 height 11
radio input "true"
click at [645, 613] on button "Next" at bounding box center [590, 618] width 213 height 52
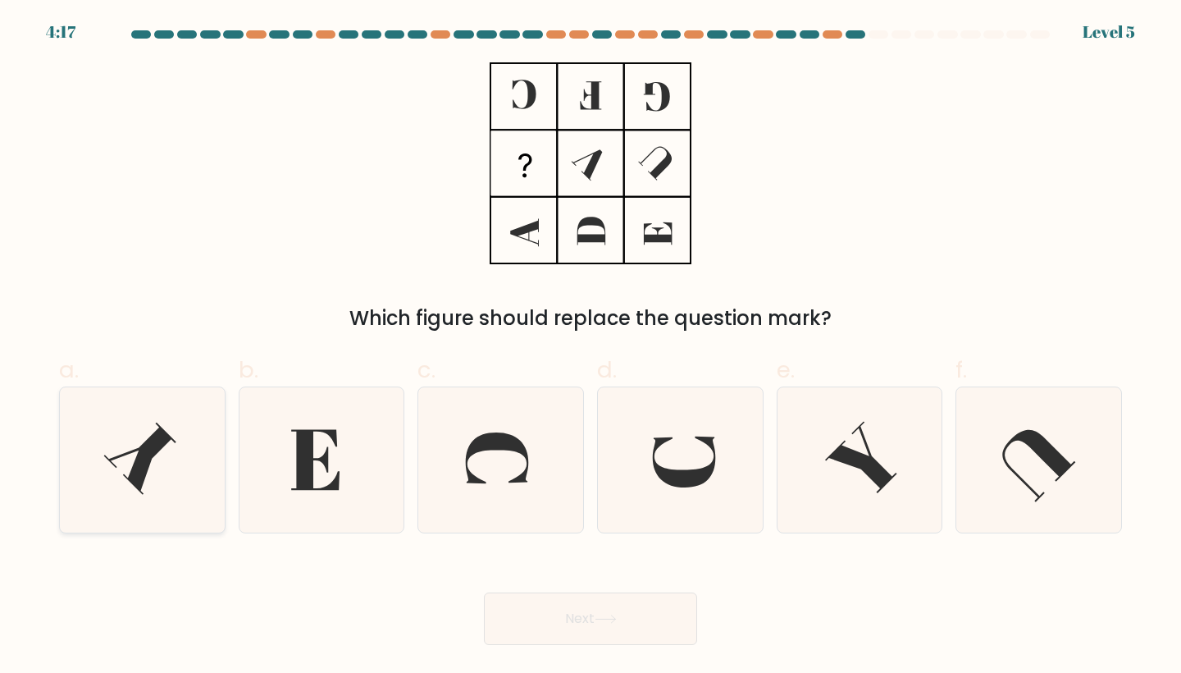
click at [140, 457] on icon at bounding box center [140, 458] width 72 height 72
click at [590, 347] on input "a." at bounding box center [590, 341] width 1 height 11
radio input "true"
click at [634, 613] on button "Next" at bounding box center [590, 618] width 213 height 52
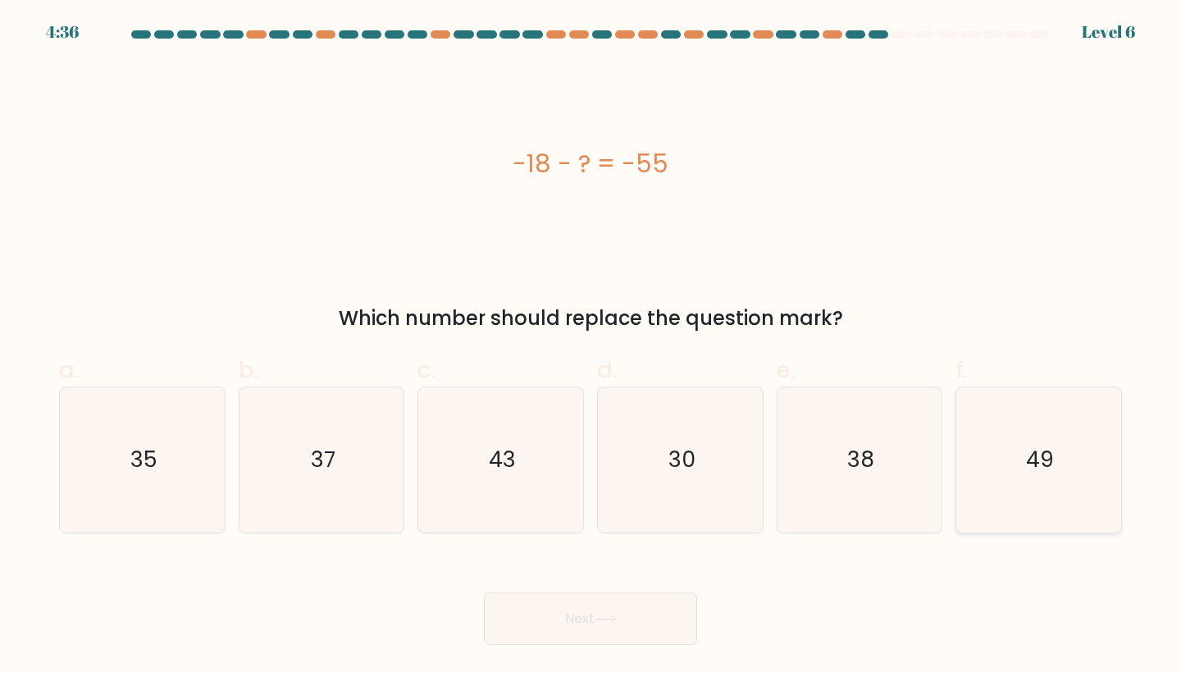
click at [1010, 447] on icon "49" at bounding box center [1038, 459] width 145 height 145
click at [591, 347] on input "f. 49" at bounding box center [590, 341] width 1 height 11
radio input "true"
click at [626, 617] on button "Next" at bounding box center [590, 618] width 213 height 52
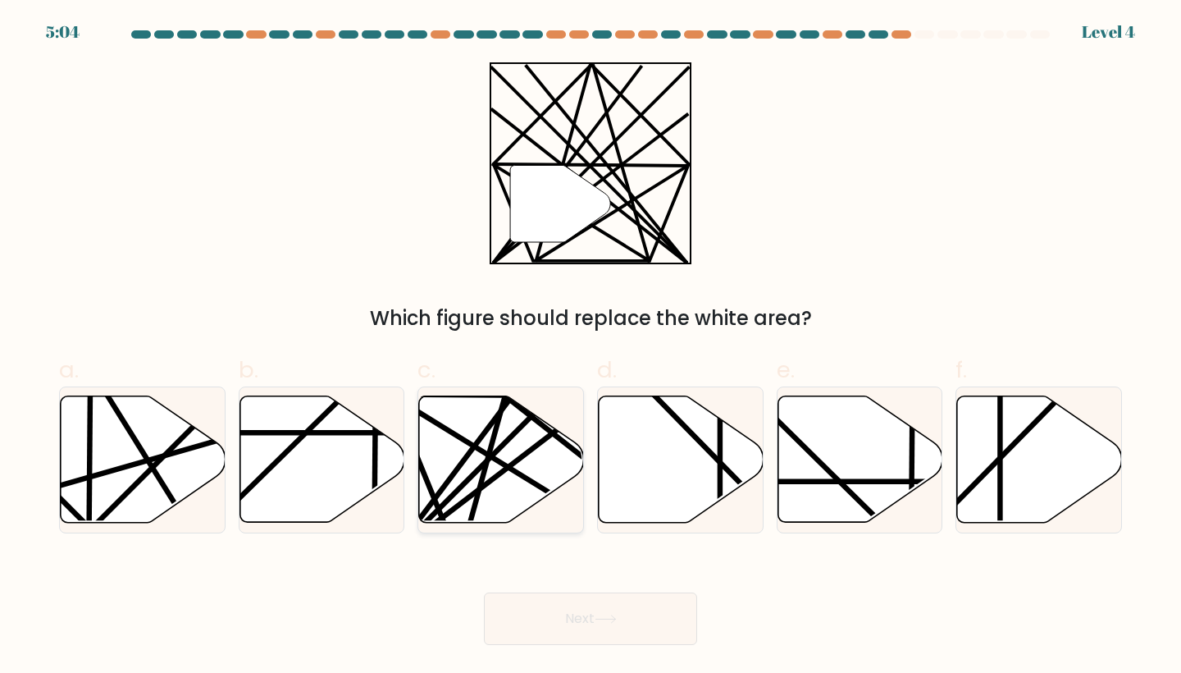
click at [459, 495] on icon at bounding box center [501, 459] width 165 height 126
click at [590, 347] on input "c." at bounding box center [590, 341] width 1 height 11
radio input "true"
click at [569, 629] on button "Next" at bounding box center [590, 618] width 213 height 52
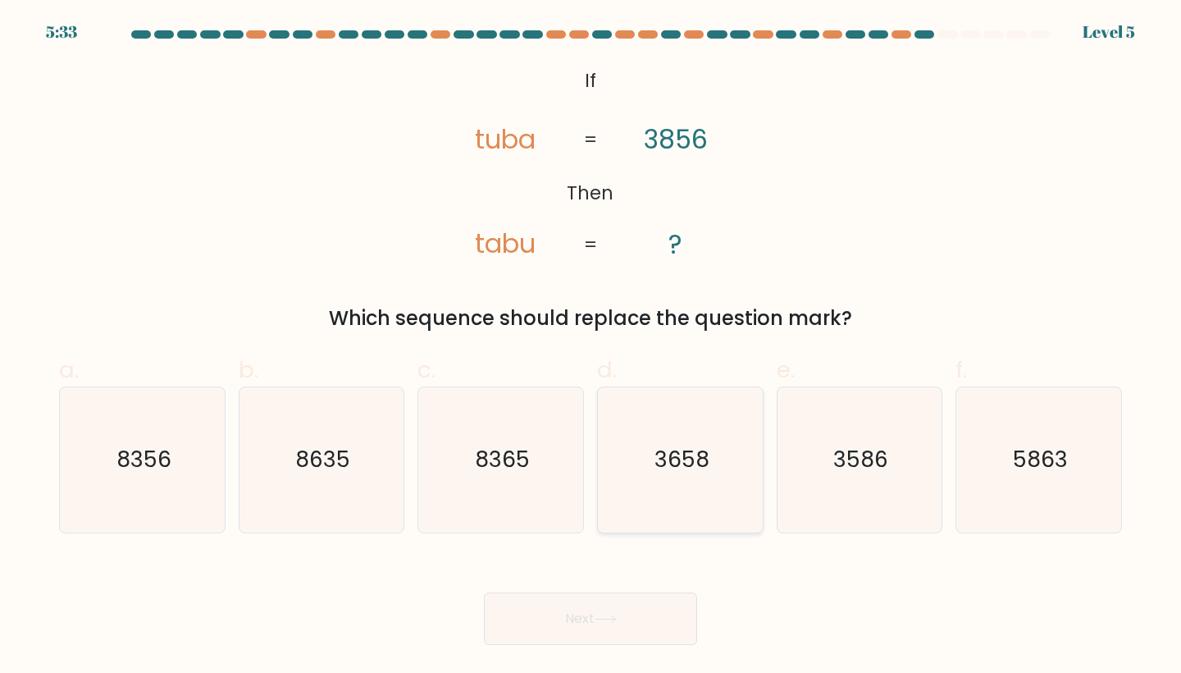
click at [697, 463] on text "3658" at bounding box center [681, 460] width 55 height 30
click at [591, 347] on input "d. 3658" at bounding box center [590, 341] width 1 height 11
radio input "true"
click at [549, 622] on button "Next" at bounding box center [590, 618] width 213 height 52
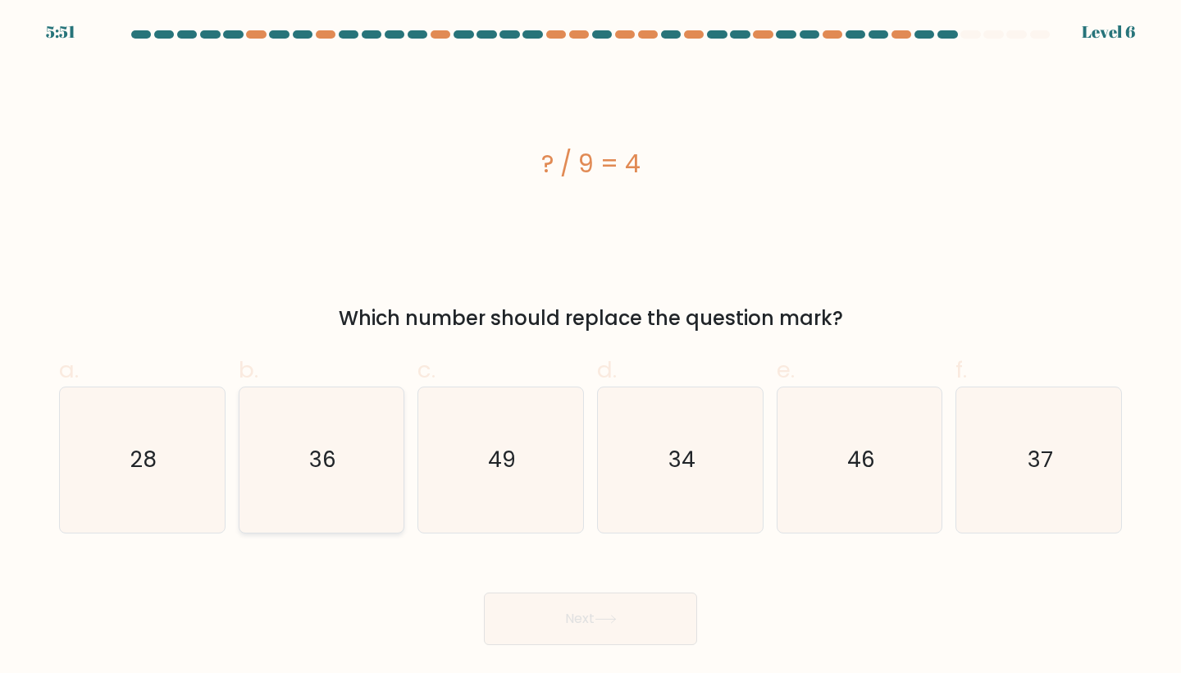
click at [327, 463] on text "36" at bounding box center [322, 460] width 27 height 30
click at [590, 347] on input "b. 36" at bounding box center [590, 341] width 1 height 11
radio input "true"
click at [327, 463] on text "36" at bounding box center [322, 460] width 27 height 30
click at [590, 347] on input "b. 36" at bounding box center [590, 341] width 1 height 11
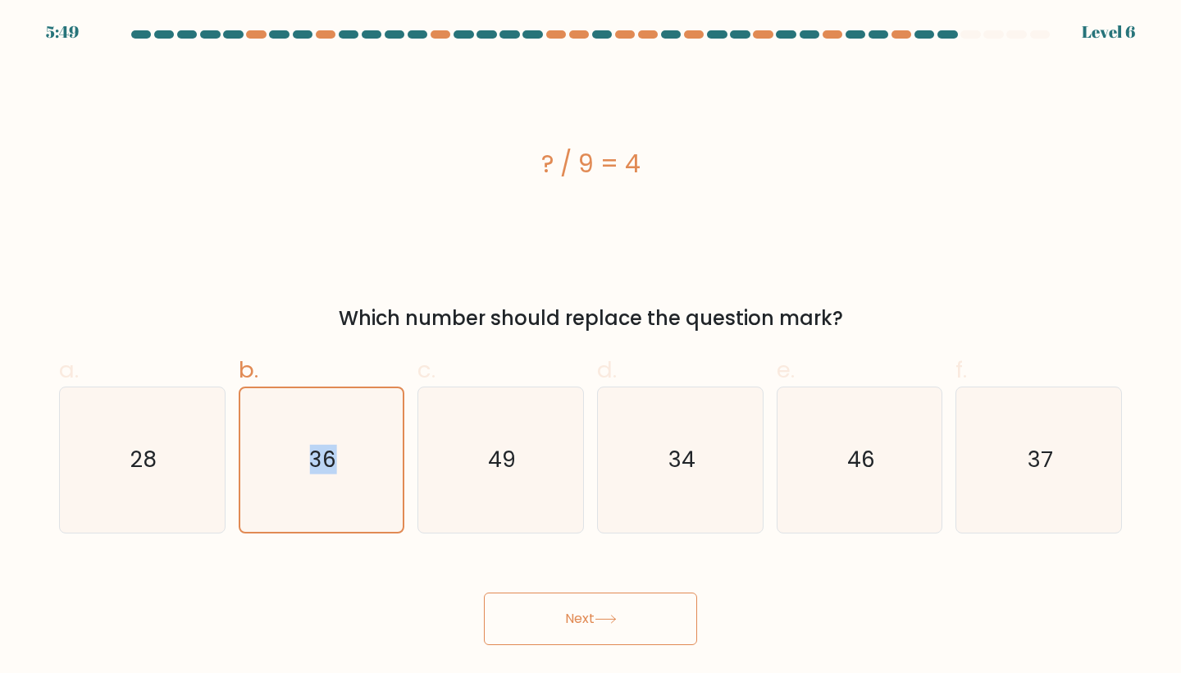
click at [544, 599] on button "Next" at bounding box center [590, 618] width 213 height 52
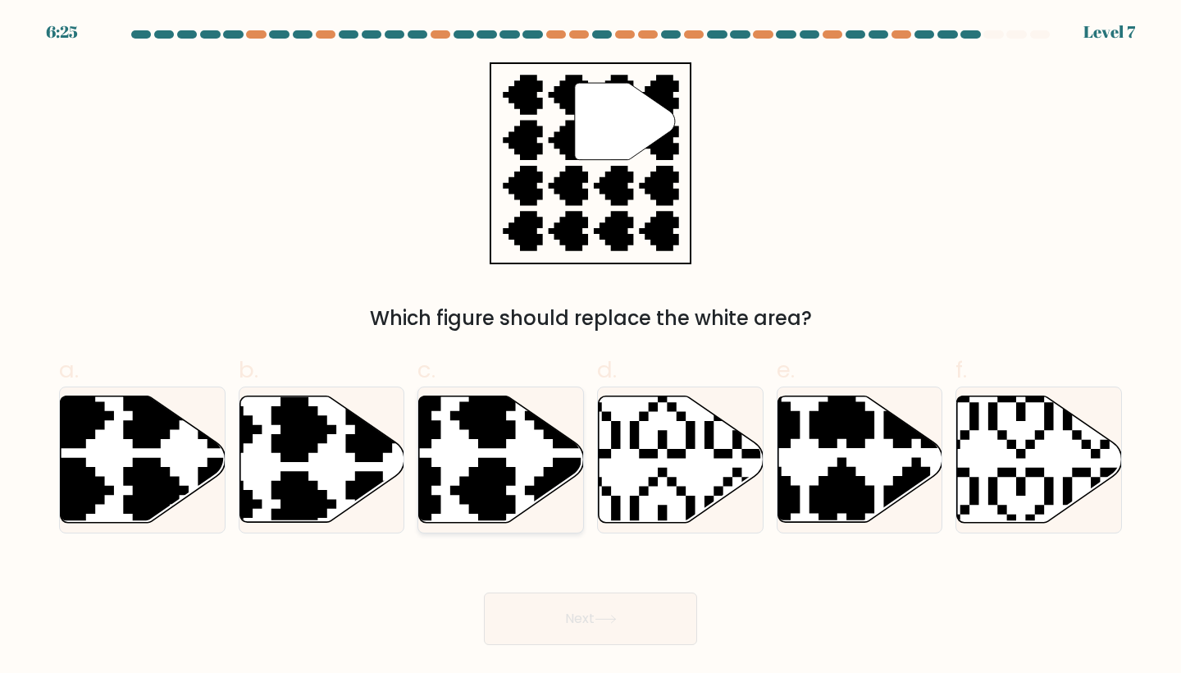
click at [500, 481] on icon at bounding box center [446, 528] width 290 height 290
click at [590, 347] on input "c." at bounding box center [590, 341] width 1 height 11
radio input "true"
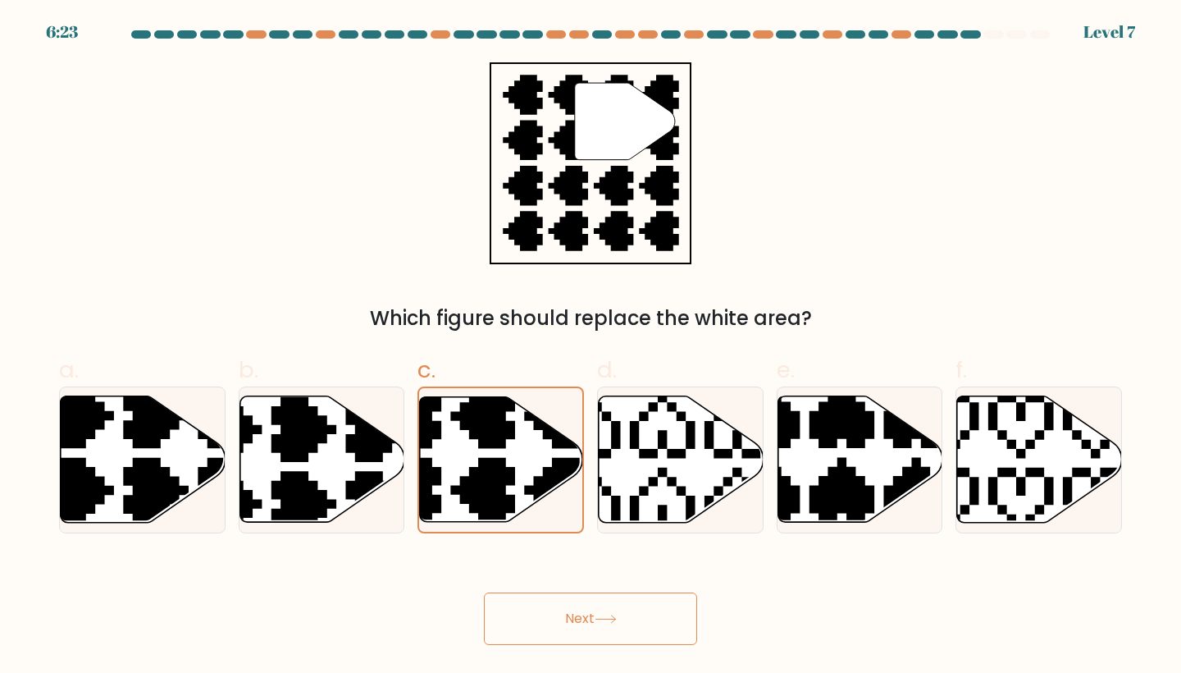
click at [568, 615] on button "Next" at bounding box center [590, 618] width 213 height 52
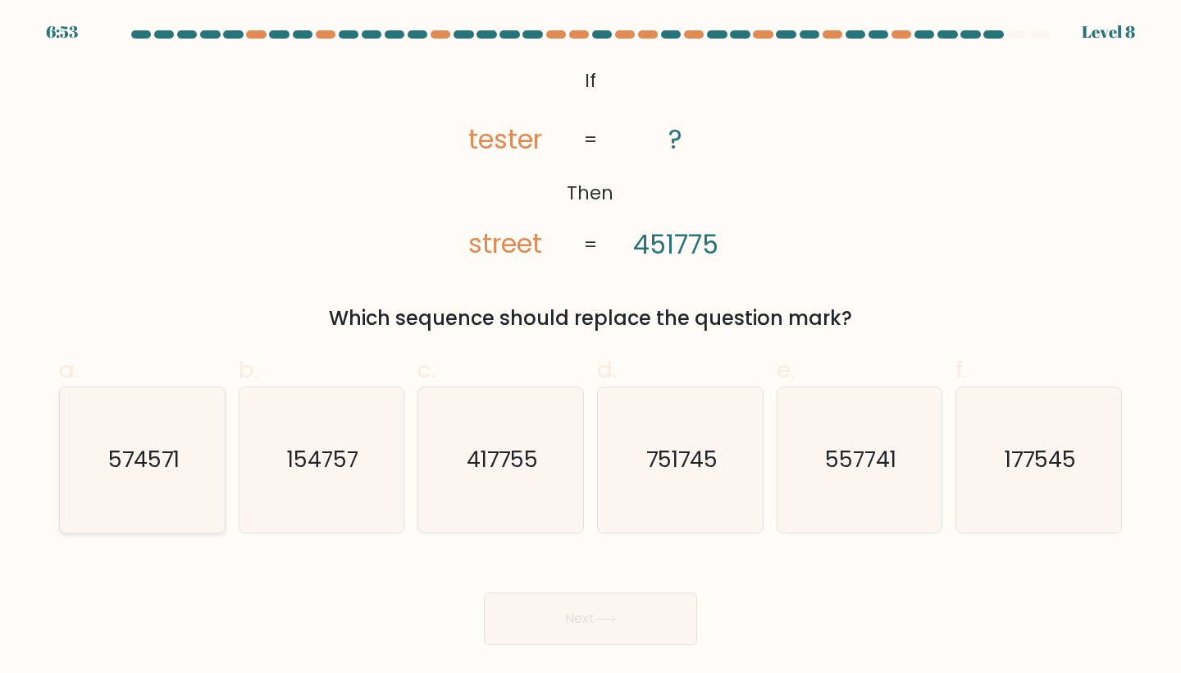
click at [165, 488] on icon "574571" at bounding box center [142, 459] width 145 height 145
click at [590, 347] on input "a. 574571" at bounding box center [590, 341] width 1 height 11
radio input "true"
click at [644, 607] on button "Next" at bounding box center [590, 618] width 213 height 52
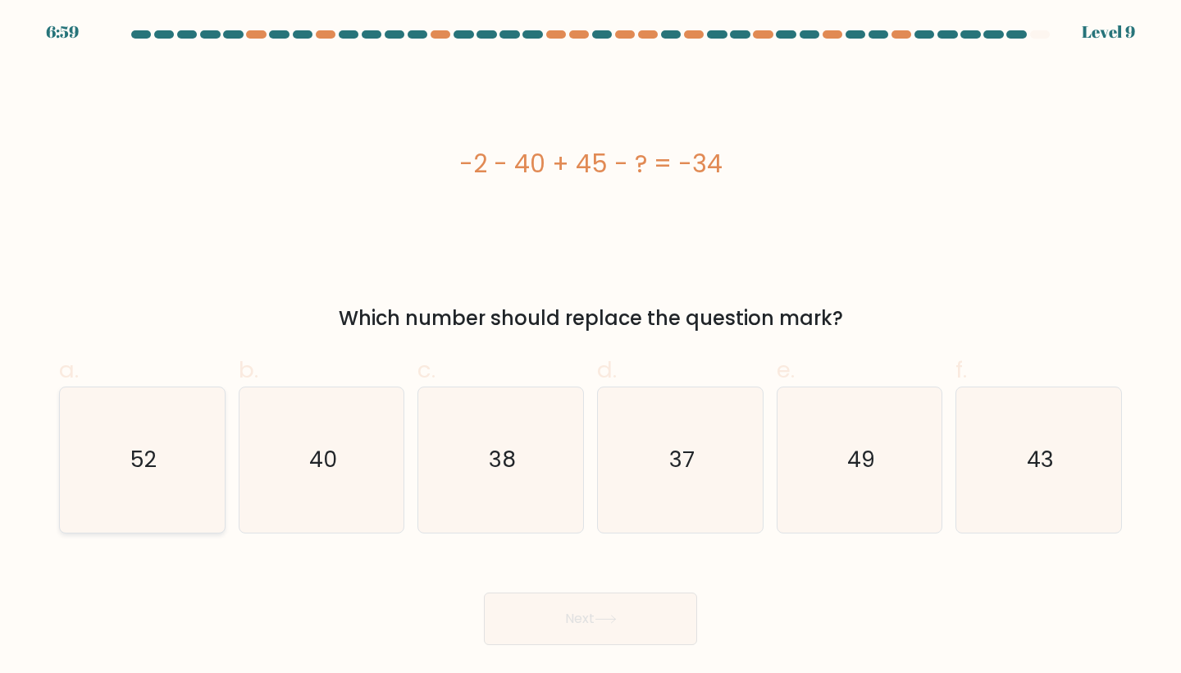
click at [170, 451] on icon "52" at bounding box center [142, 459] width 145 height 145
click at [590, 347] on input "a. 52" at bounding box center [590, 341] width 1 height 11
radio input "true"
click at [526, 612] on button "Next" at bounding box center [590, 618] width 213 height 52
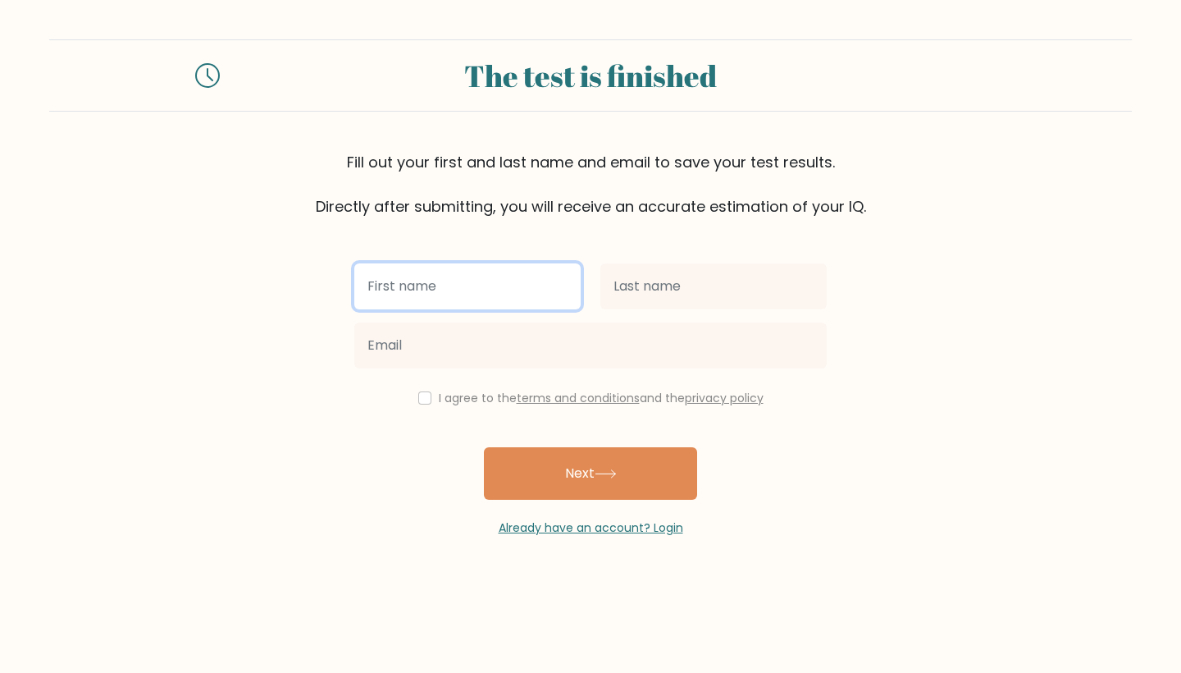
type input "Brittany"
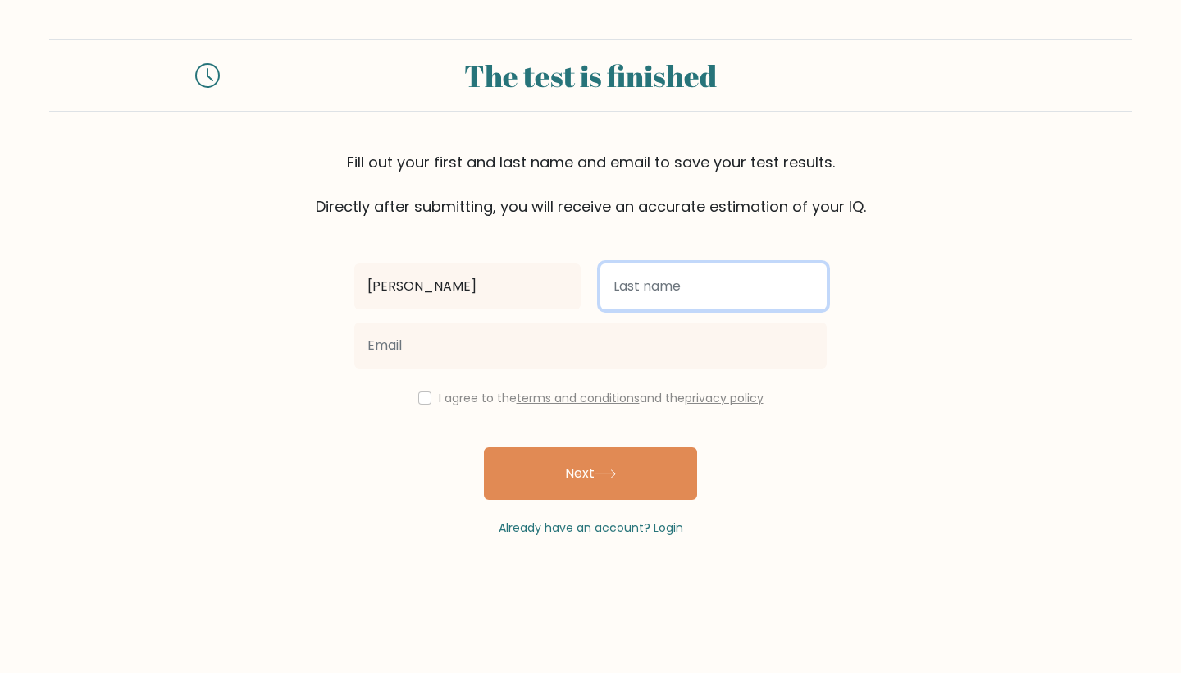
type input "Campbell"
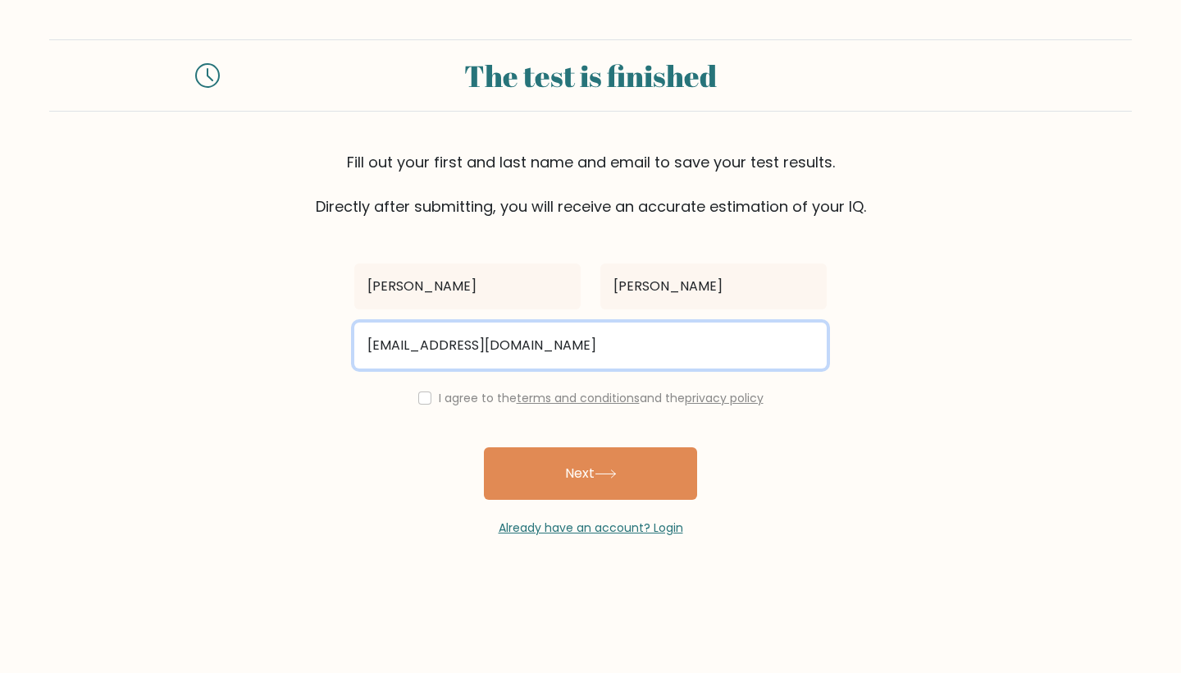
type input "millerbrit13@gmail.com"
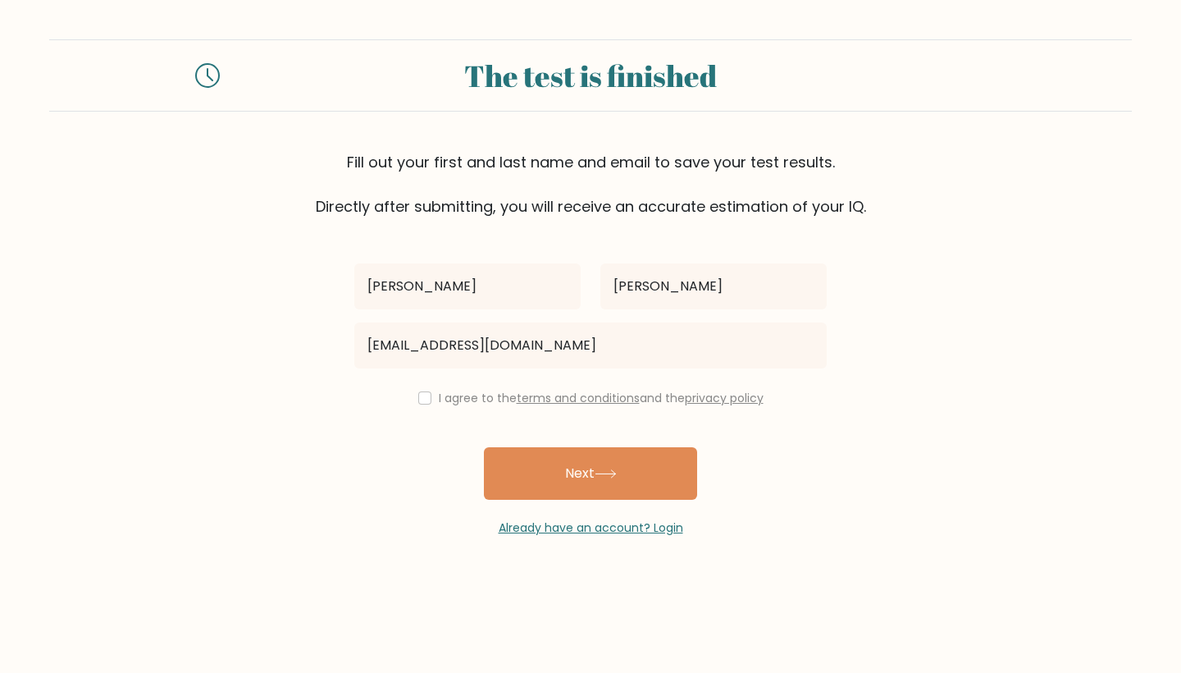
click at [418, 402] on input "checkbox" at bounding box center [424, 397] width 13 height 13
checkbox input "true"
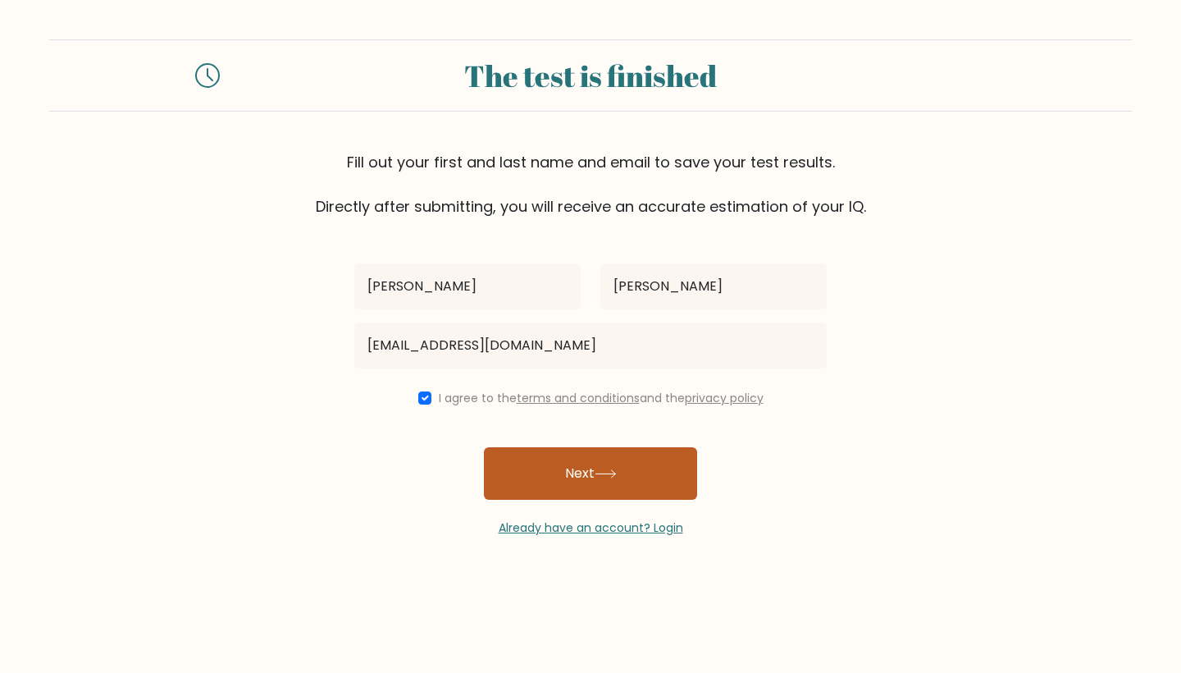
click at [603, 471] on icon at bounding box center [606, 473] width 22 height 9
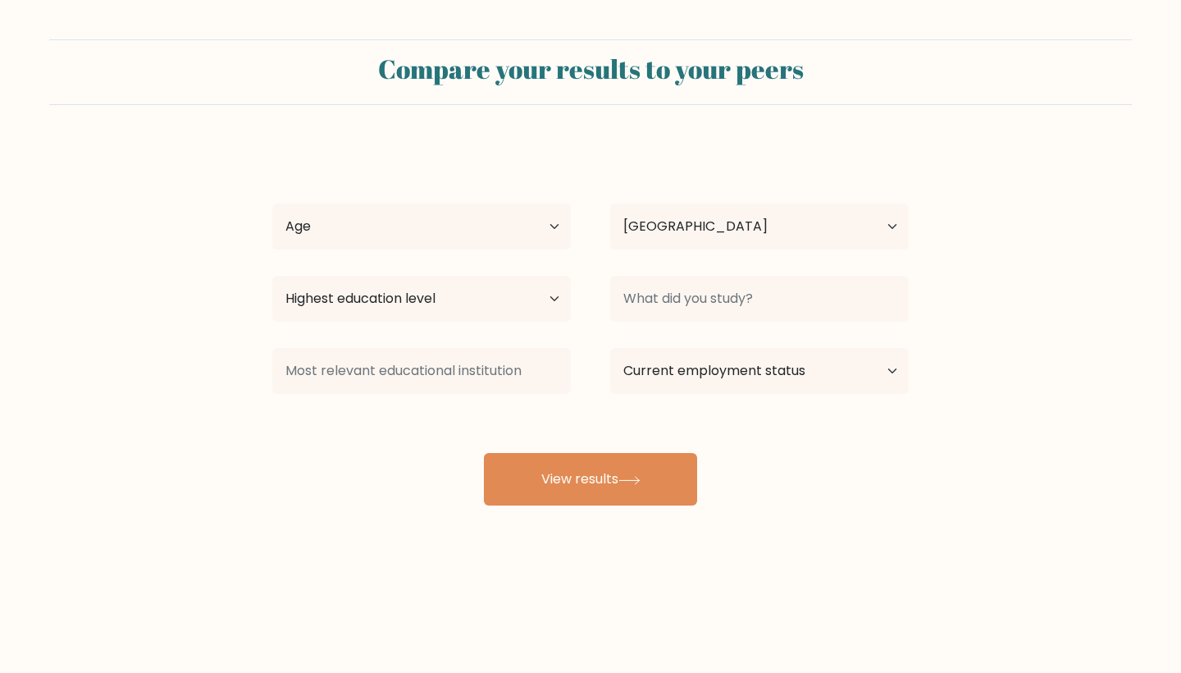
select select "US"
select select "25_34"
select select "primary"
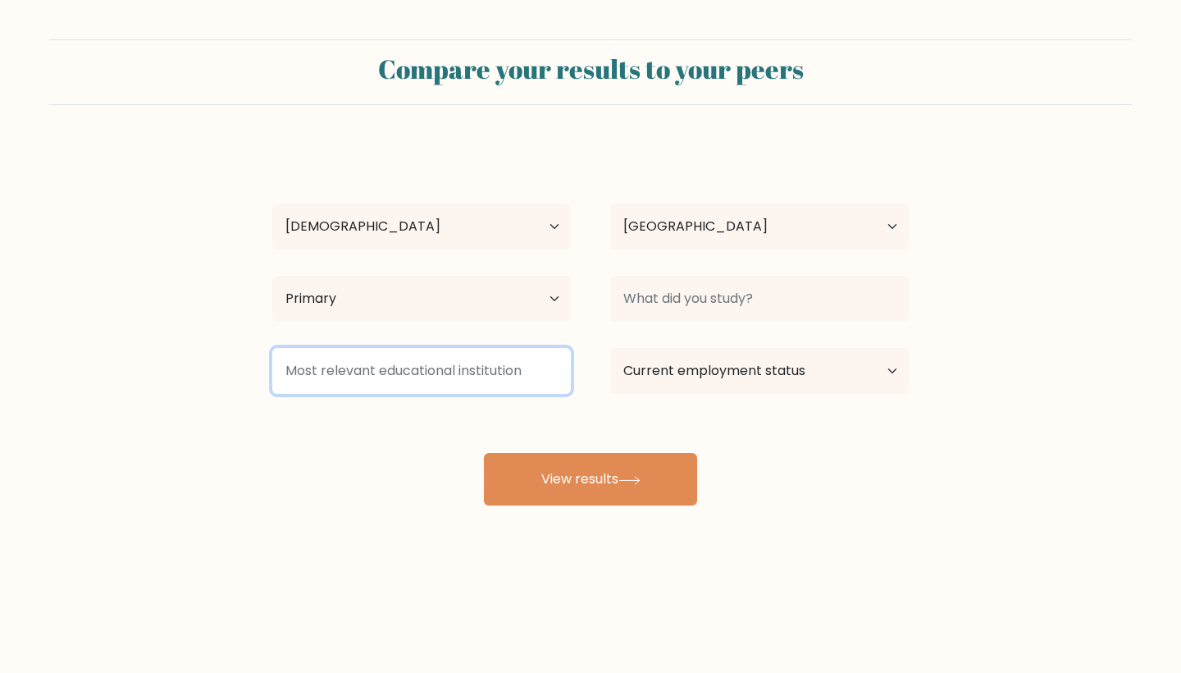
click at [395, 372] on input at bounding box center [421, 371] width 299 height 46
click at [381, 380] on input at bounding box center [421, 371] width 299 height 46
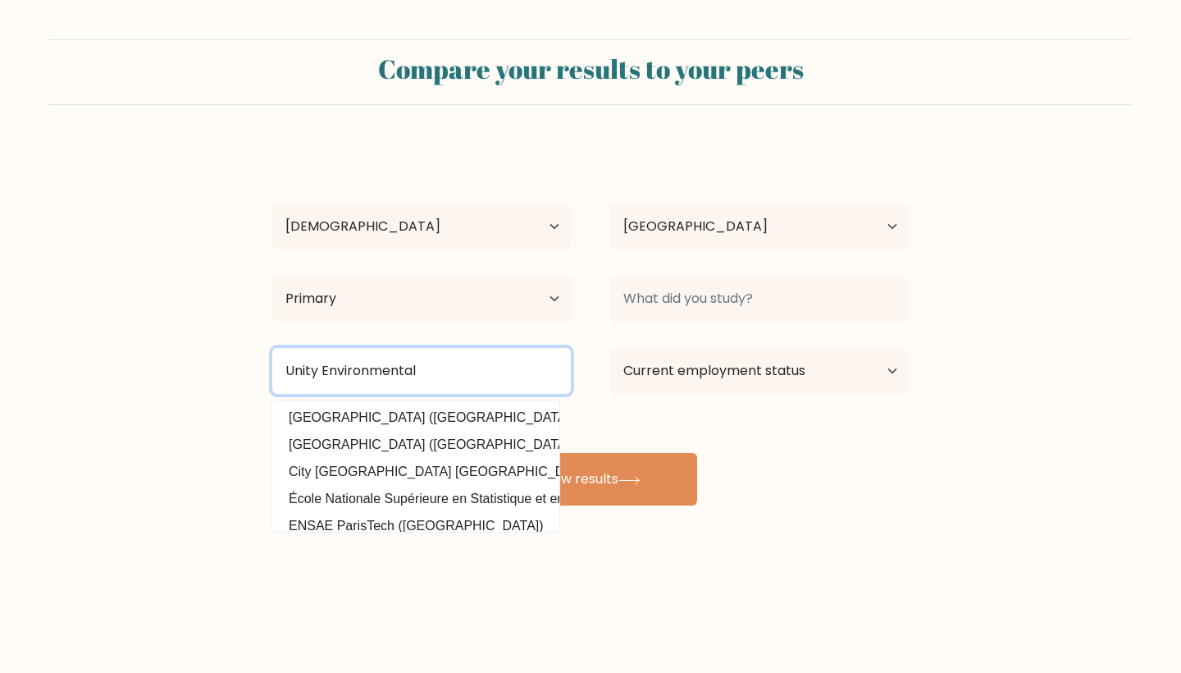
type input "Unity Environmental"
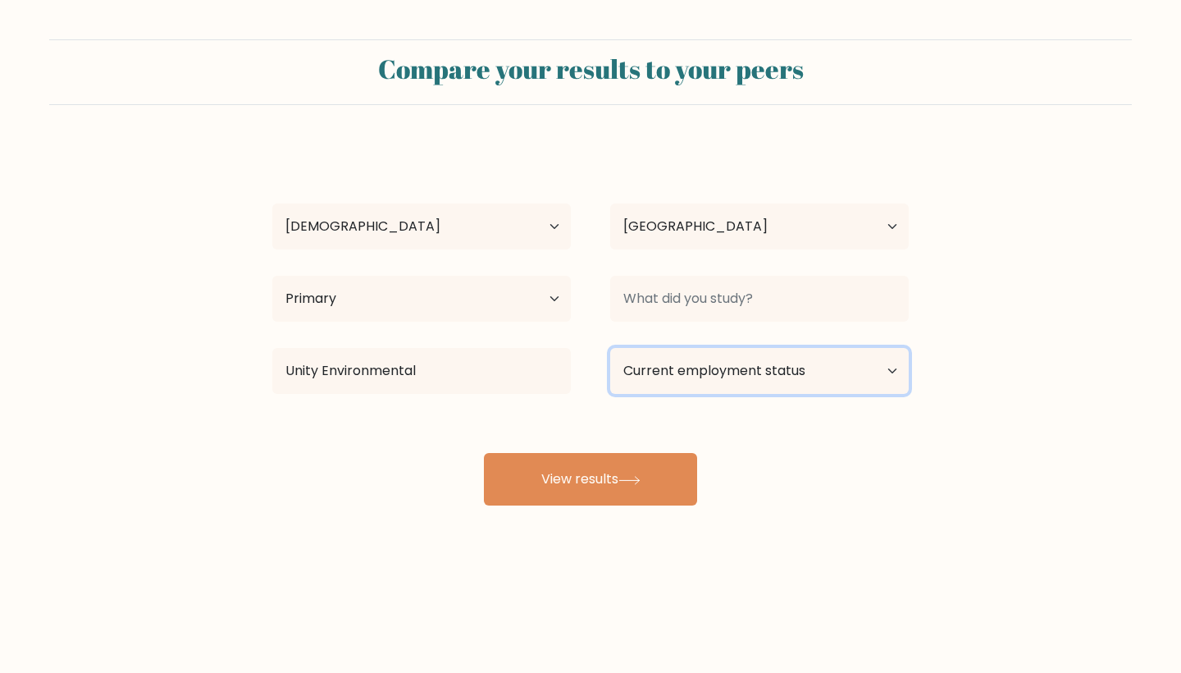
select select "employed"
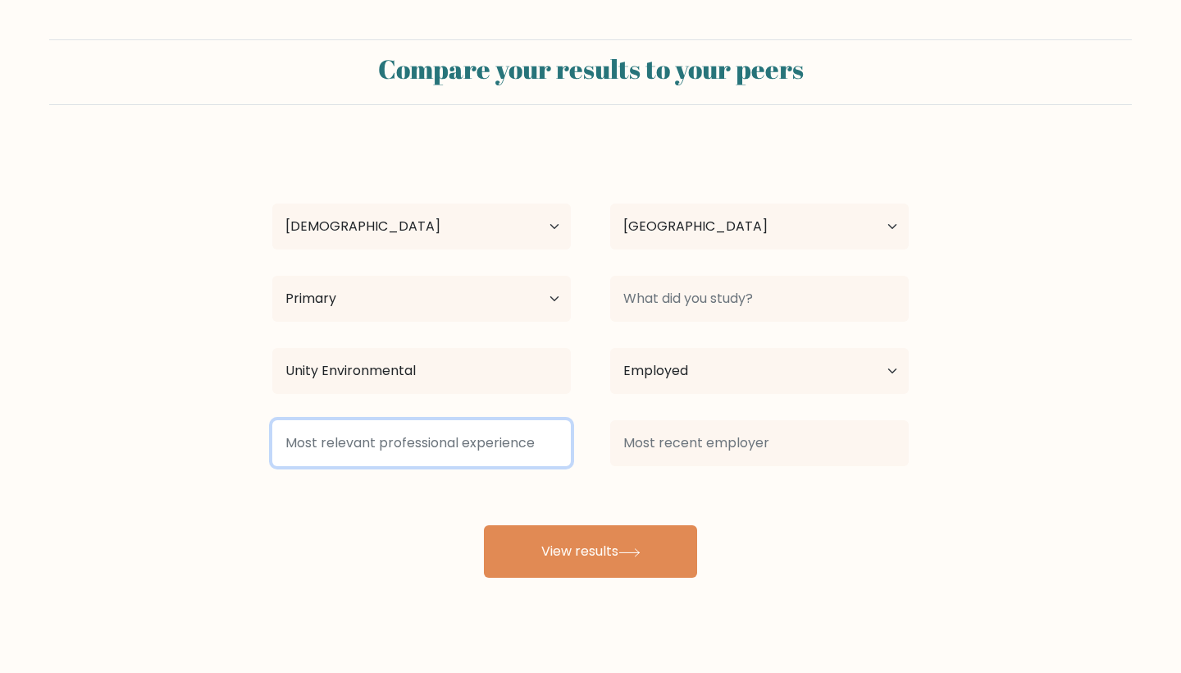
click at [560, 444] on input at bounding box center [421, 443] width 299 height 46
click at [550, 442] on input at bounding box center [421, 443] width 299 height 46
click at [405, 456] on input at bounding box center [421, 443] width 299 height 46
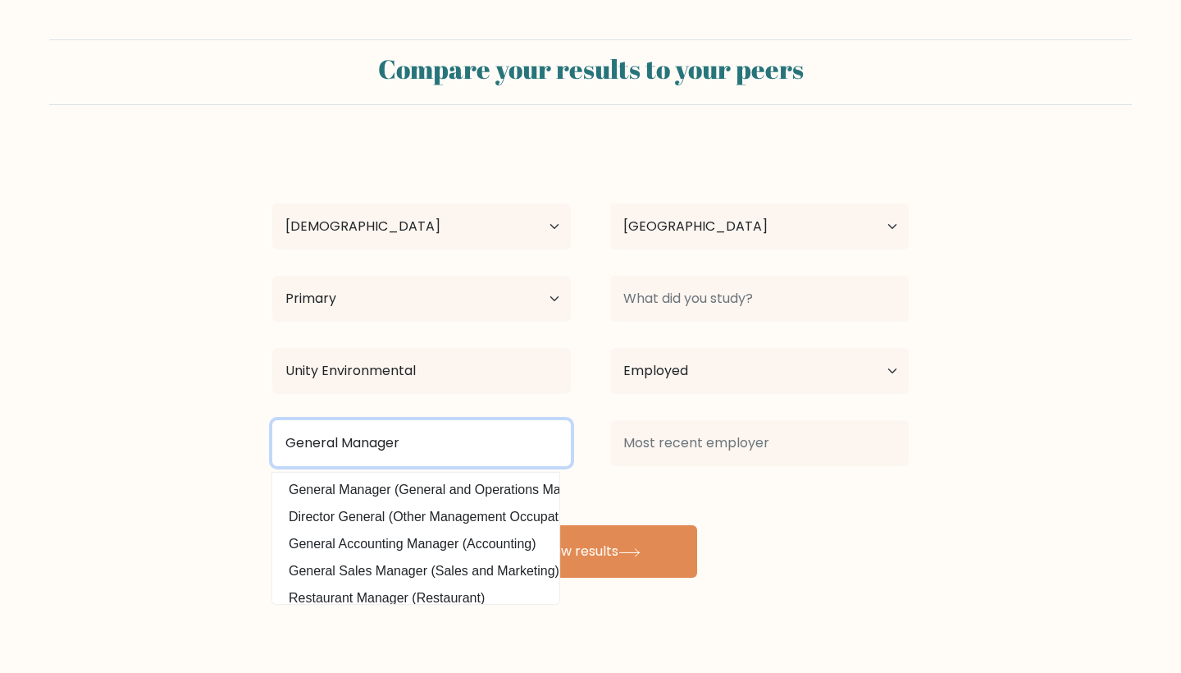
type input "General Manager"
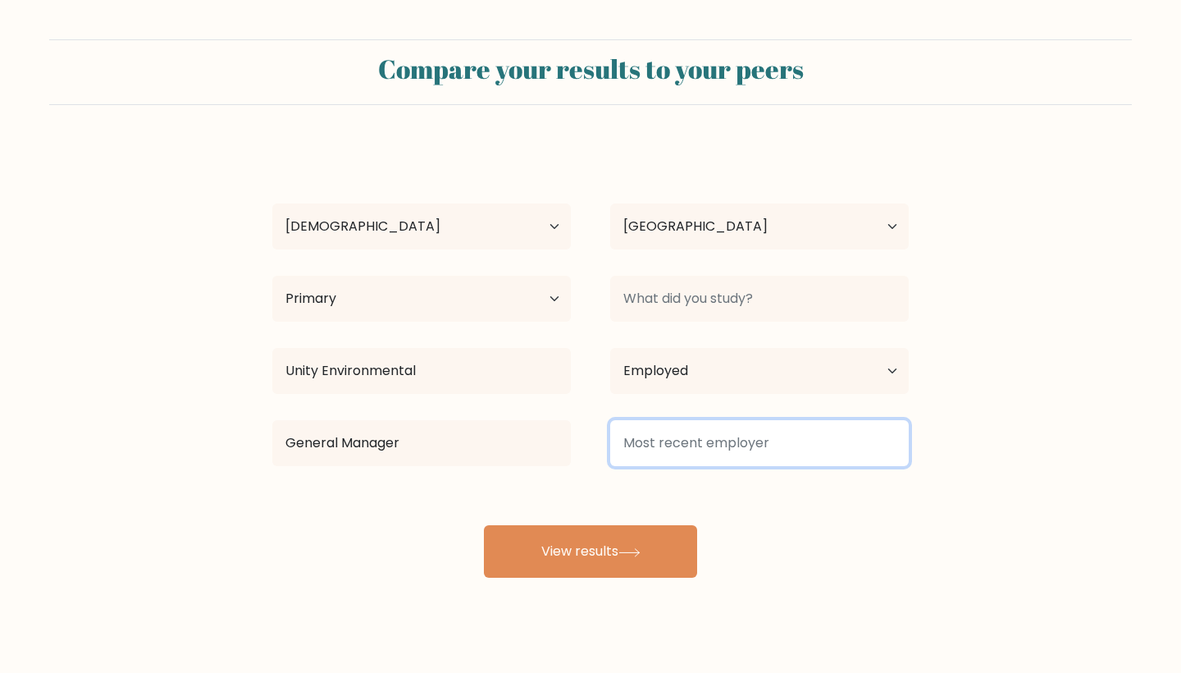
click at [746, 445] on input at bounding box center [759, 443] width 299 height 46
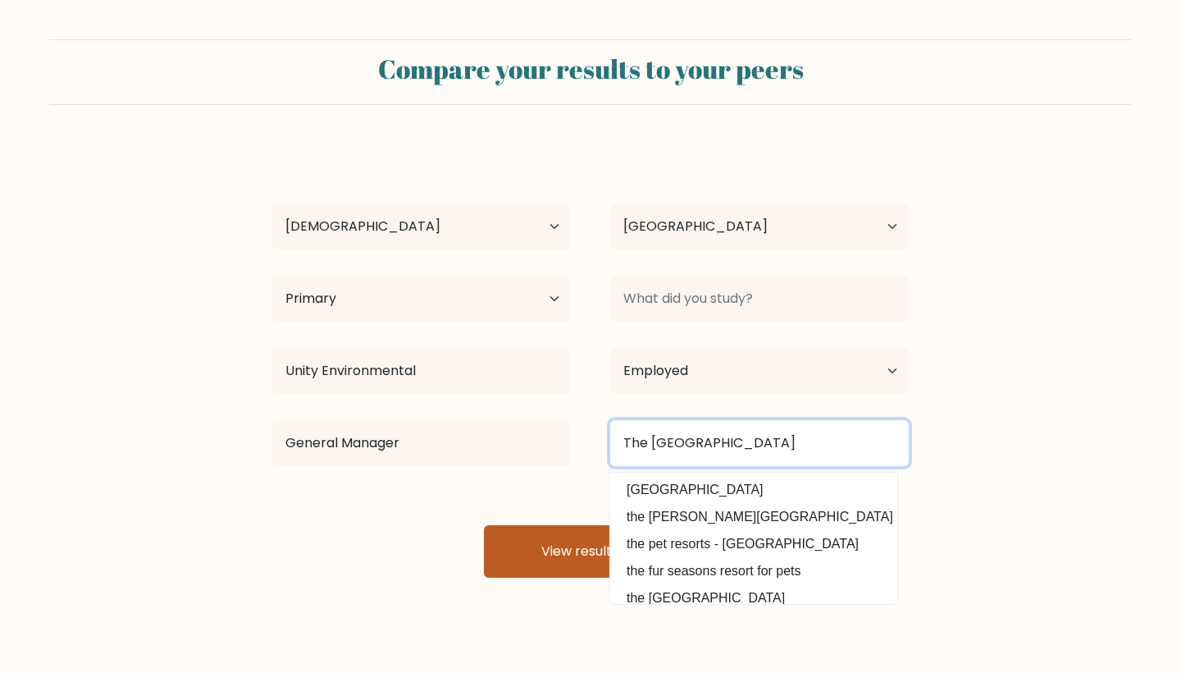
type input "The Wagmore Pet Resort"
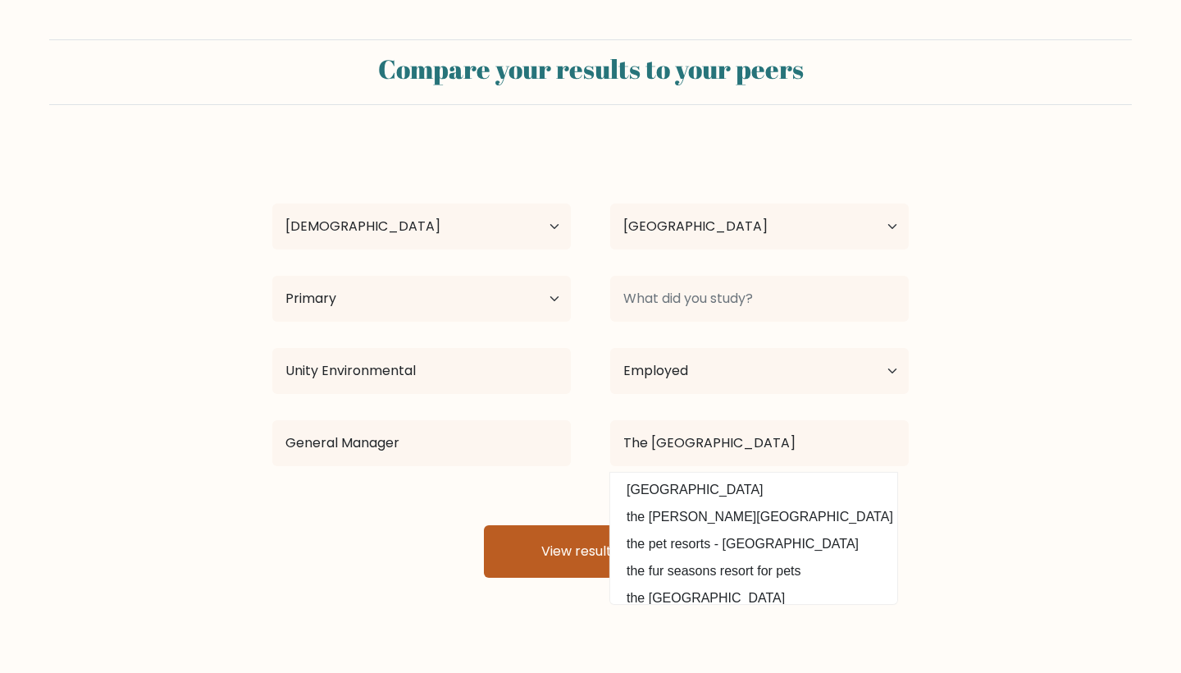
click at [581, 560] on button "View results" at bounding box center [590, 551] width 213 height 52
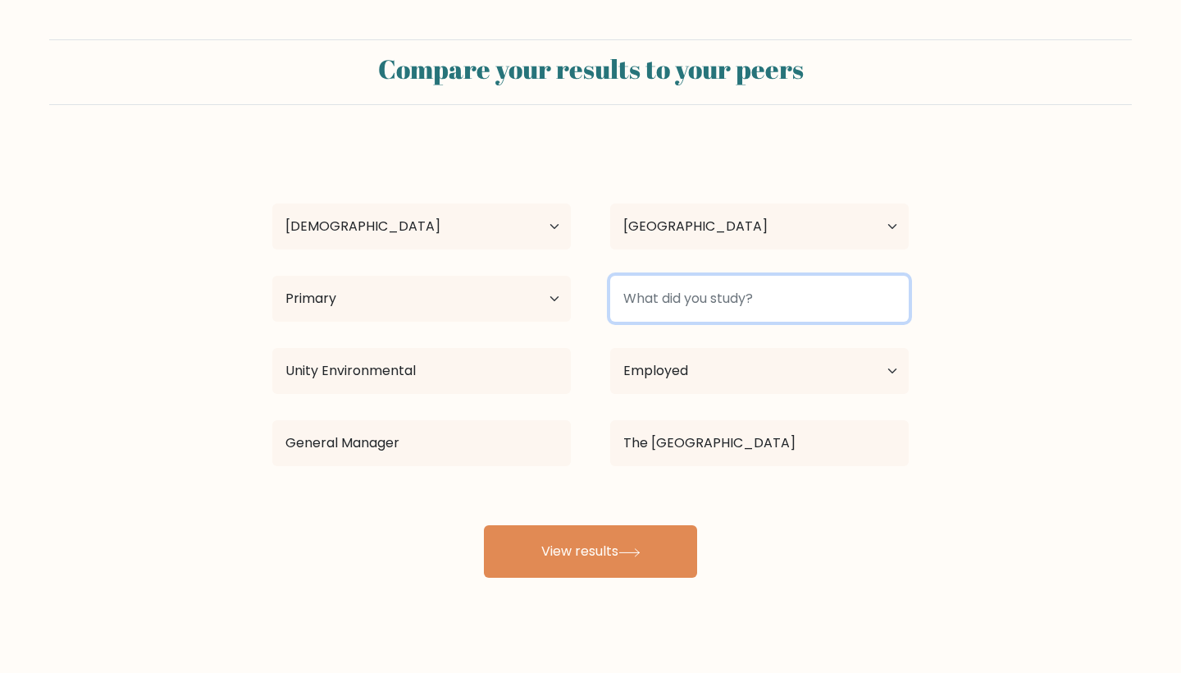
click at [674, 291] on input at bounding box center [759, 299] width 299 height 46
type input "g"
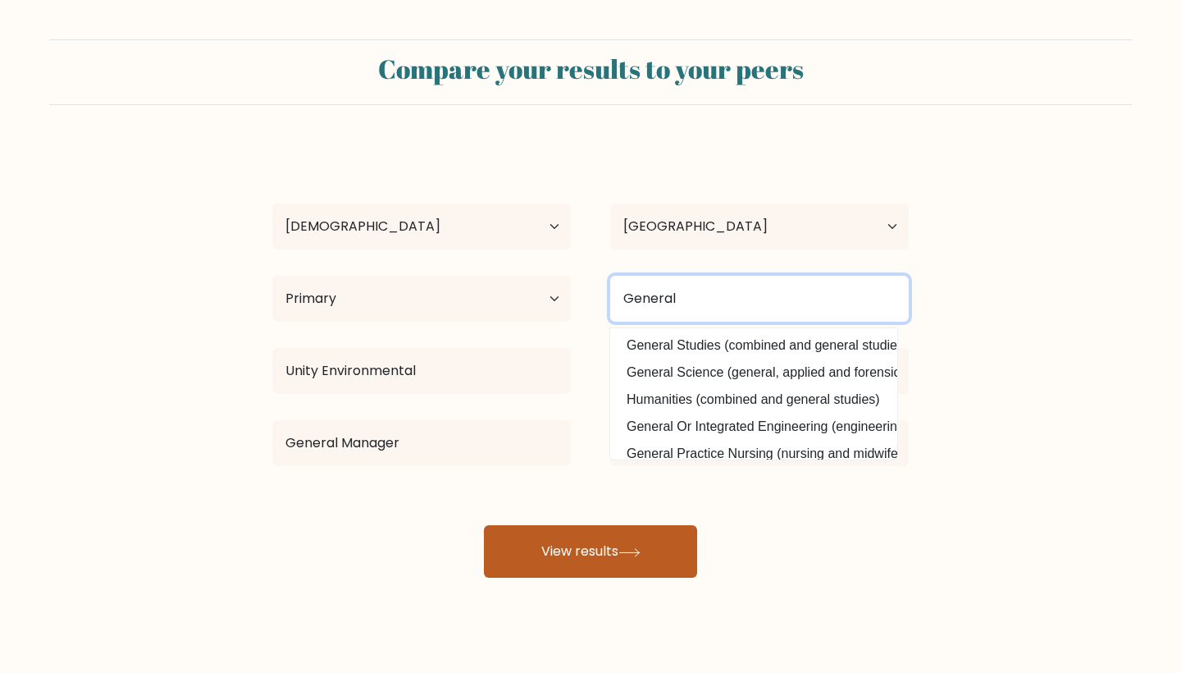
type input "General"
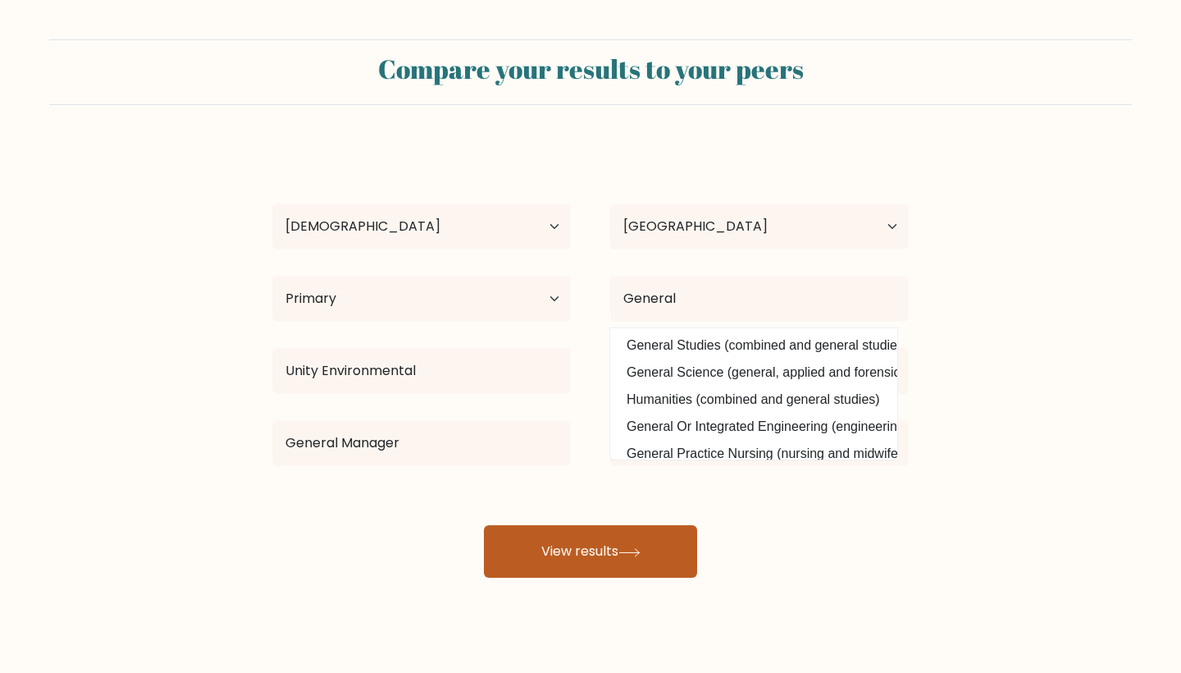
click at [572, 534] on button "View results" at bounding box center [590, 551] width 213 height 52
